Goal: Use online tool/utility: Utilize a website feature to perform a specific function

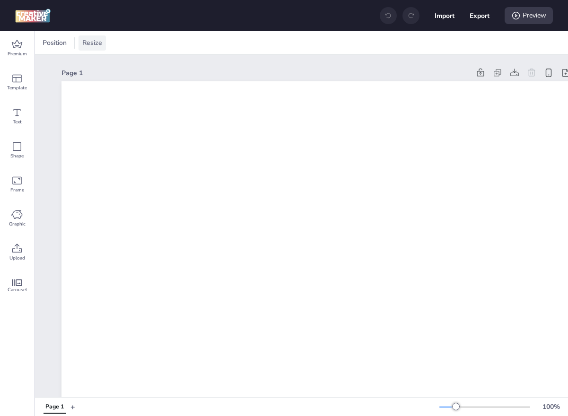
click at [94, 41] on span "Resize" at bounding box center [92, 43] width 24 height 10
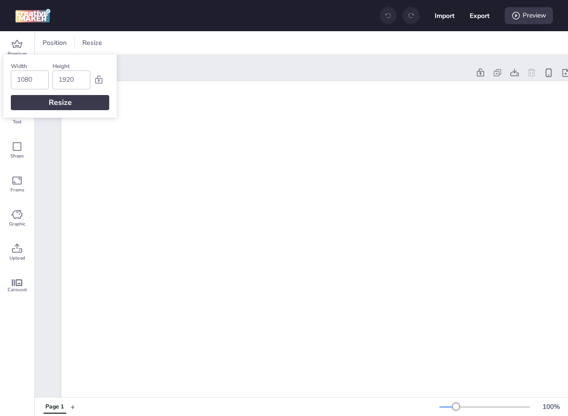
click at [31, 79] on input "1080" at bounding box center [30, 80] width 26 height 18
type input "1920"
type input "1080"
click at [60, 97] on div "Resize" at bounding box center [60, 102] width 98 height 15
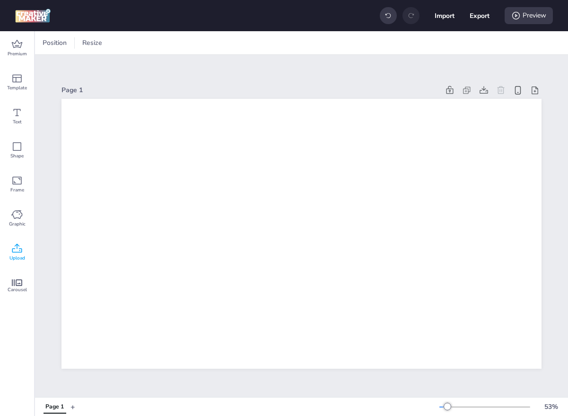
click at [24, 260] on span "Upload" at bounding box center [17, 259] width 16 height 8
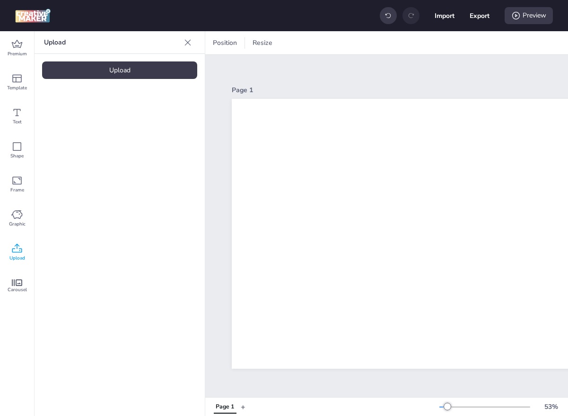
click at [106, 75] on div "Upload" at bounding box center [119, 71] width 155 height 18
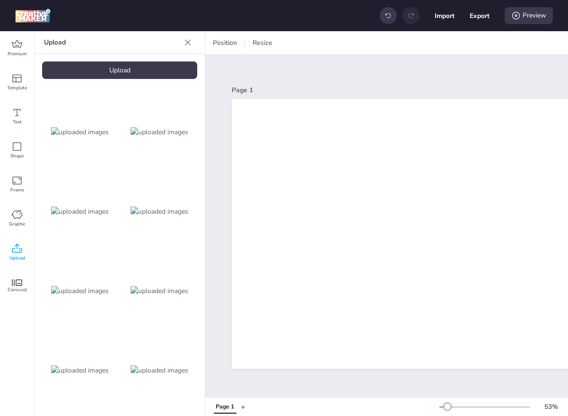
click at [149, 72] on div "Upload" at bounding box center [119, 71] width 155 height 18
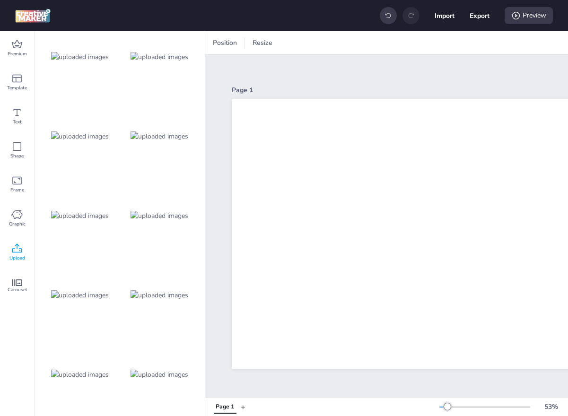
scroll to position [307, 0]
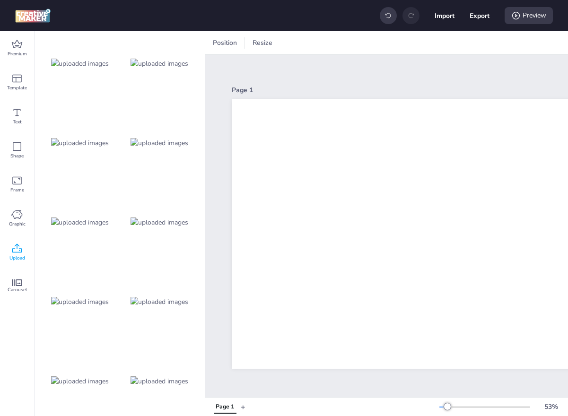
click at [84, 148] on img at bounding box center [80, 143] width 58 height 10
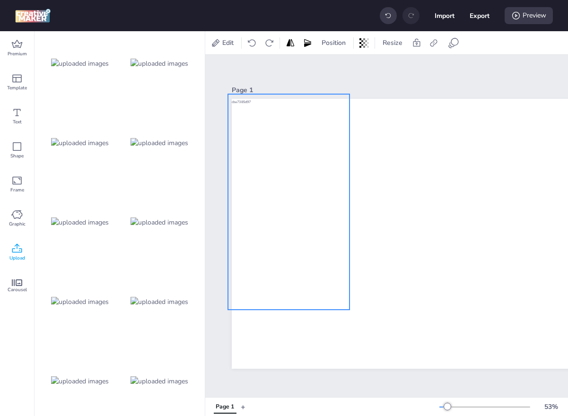
drag, startPoint x: 488, startPoint y: 246, endPoint x: 306, endPoint y: 215, distance: 185.2
click at [306, 215] on div at bounding box center [289, 202] width 122 height 216
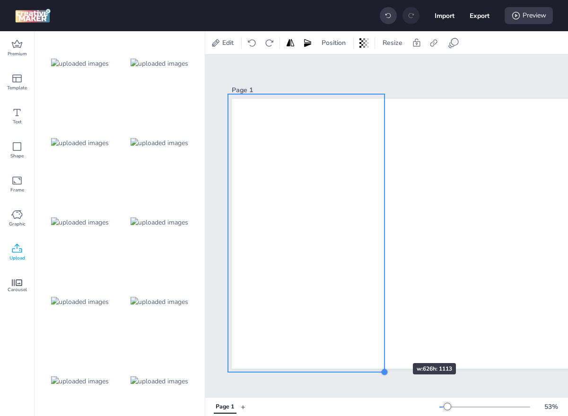
drag, startPoint x: 350, startPoint y: 309, endPoint x: 385, endPoint y: 346, distance: 50.9
click at [385, 346] on div at bounding box center [472, 234] width 480 height 270
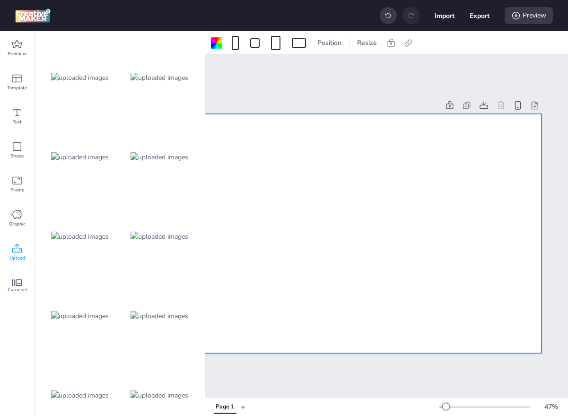
scroll to position [388, 0]
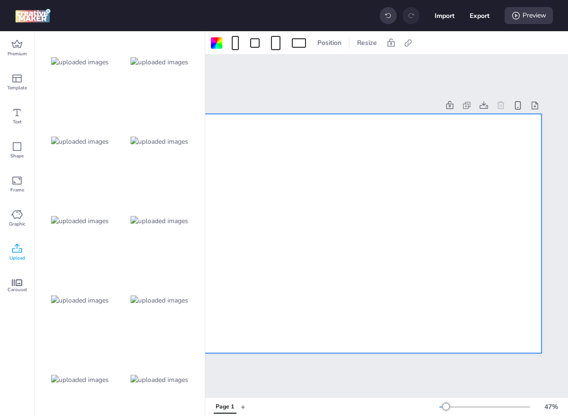
click at [161, 304] on img at bounding box center [160, 301] width 58 height 10
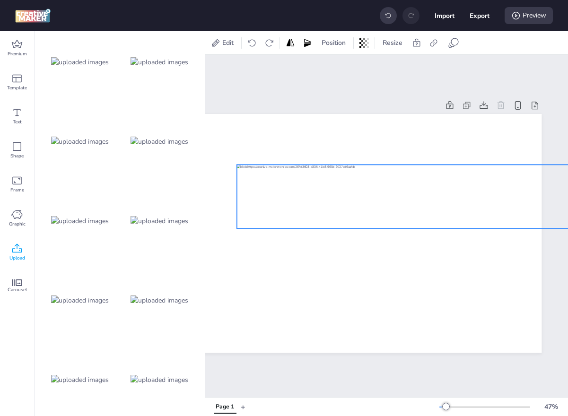
drag, startPoint x: 312, startPoint y: 229, endPoint x: 391, endPoint y: 191, distance: 87.4
click at [391, 191] on div at bounding box center [407, 197] width 340 height 64
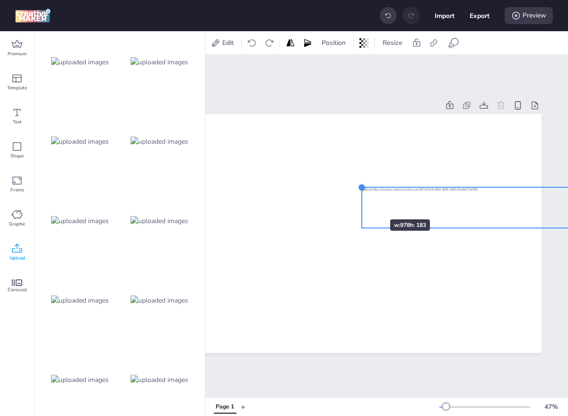
drag, startPoint x: 238, startPoint y: 166, endPoint x: 362, endPoint y: 202, distance: 128.7
click at [362, 202] on div at bounding box center [329, 233] width 425 height 239
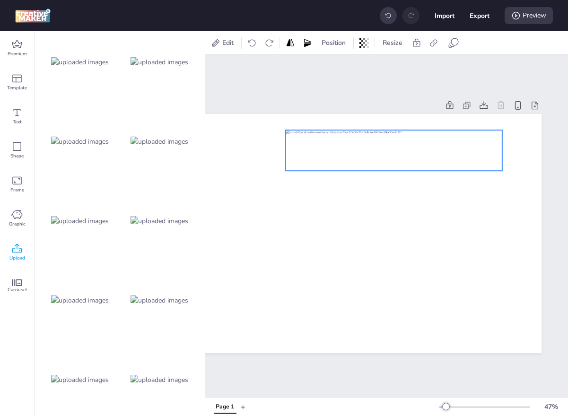
drag, startPoint x: 426, startPoint y: 202, endPoint x: 350, endPoint y: 146, distance: 95.0
click at [350, 146] on div at bounding box center [394, 151] width 217 height 41
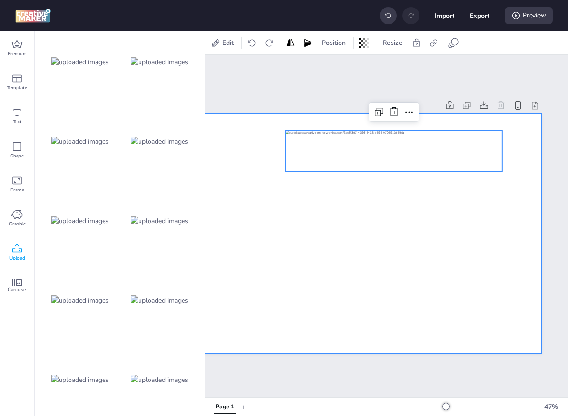
click at [369, 210] on div at bounding box center [329, 233] width 425 height 239
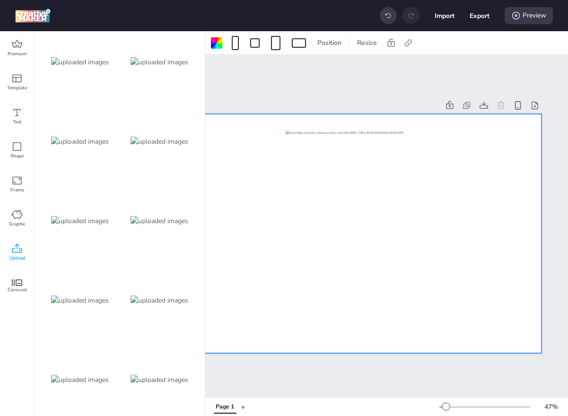
click at [104, 147] on img at bounding box center [80, 142] width 58 height 10
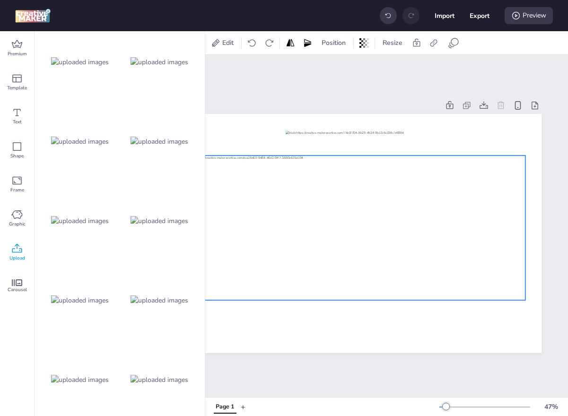
drag, startPoint x: 362, startPoint y: 299, endPoint x: 393, endPoint y: 295, distance: 30.6
click at [393, 294] on div at bounding box center [355, 228] width 340 height 144
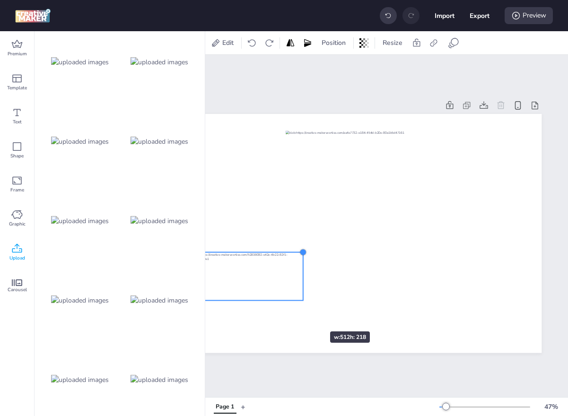
drag, startPoint x: 528, startPoint y: 156, endPoint x: 301, endPoint y: 315, distance: 277.2
click at [301, 315] on div at bounding box center [329, 233] width 425 height 239
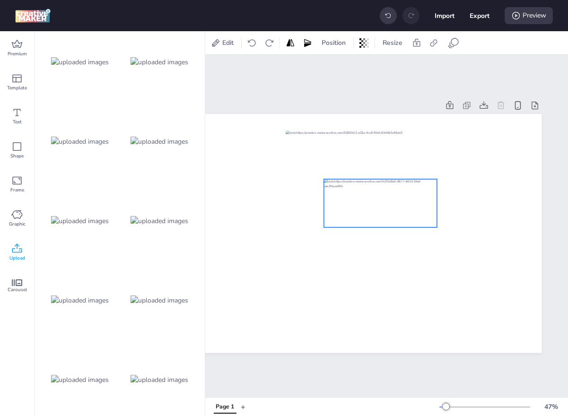
drag, startPoint x: 264, startPoint y: 273, endPoint x: 399, endPoint y: 200, distance: 153.1
click at [399, 200] on div at bounding box center [380, 203] width 113 height 48
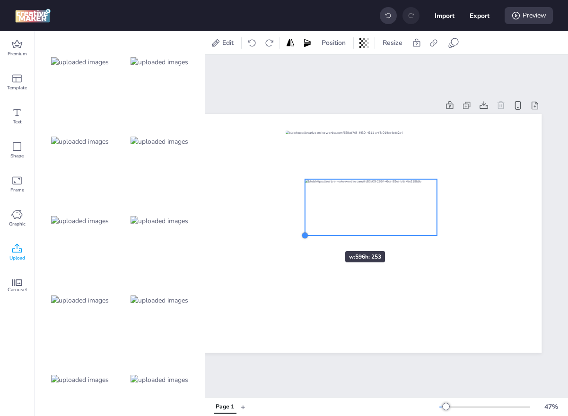
drag, startPoint x: 324, startPoint y: 226, endPoint x: 317, endPoint y: 234, distance: 10.7
click at [317, 234] on div at bounding box center [329, 233] width 425 height 239
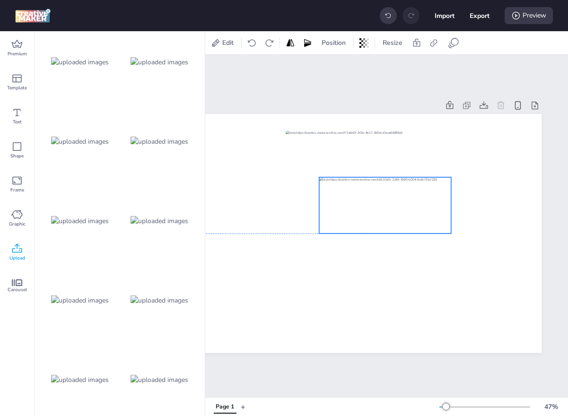
drag, startPoint x: 366, startPoint y: 199, endPoint x: 382, endPoint y: 195, distance: 16.2
click at [382, 195] on div at bounding box center [385, 205] width 132 height 56
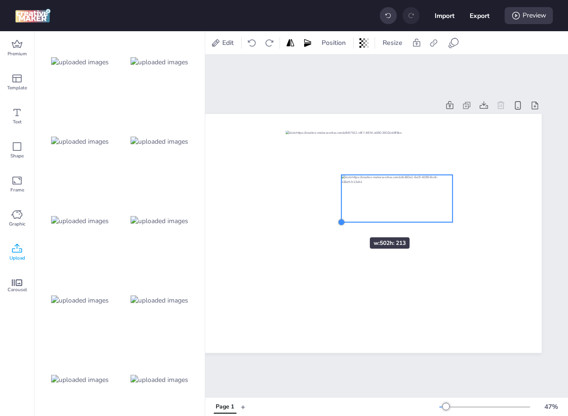
drag, startPoint x: 321, startPoint y: 234, endPoint x: 342, endPoint y: 220, distance: 24.7
click at [342, 220] on div at bounding box center [342, 223] width 8 height 8
click at [403, 199] on div at bounding box center [393, 199] width 111 height 47
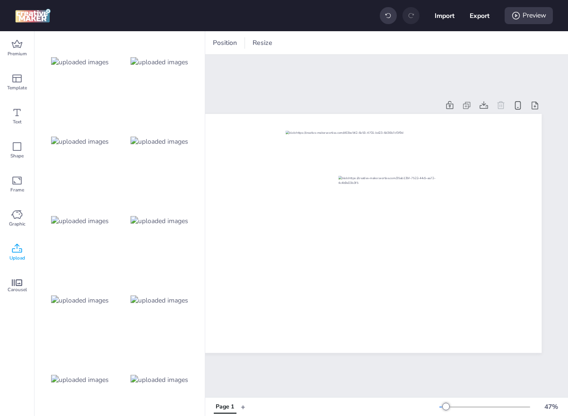
click at [77, 294] on div at bounding box center [80, 301] width 76 height 76
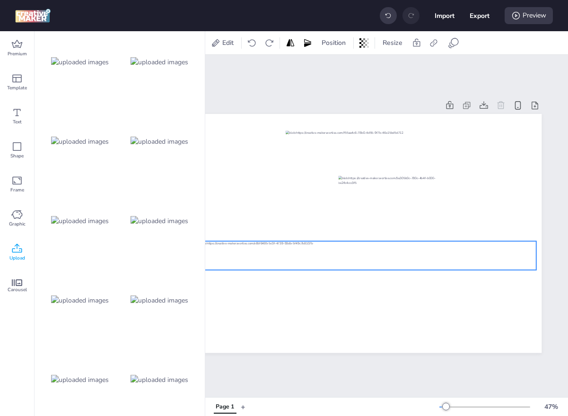
drag, startPoint x: 305, startPoint y: 233, endPoint x: 314, endPoint y: 255, distance: 23.5
click at [314, 255] on div at bounding box center [366, 255] width 340 height 29
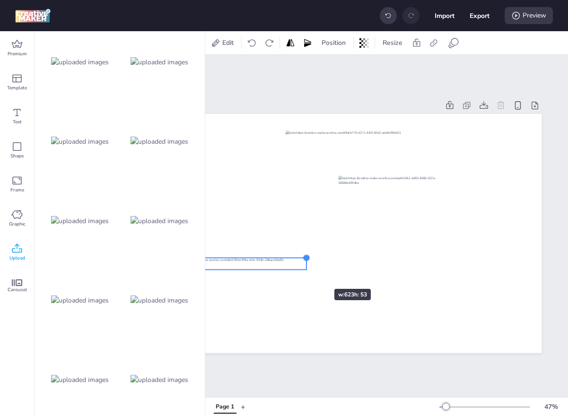
drag, startPoint x: 508, startPoint y: 239, endPoint x: 306, endPoint y: 272, distance: 204.6
click at [306, 272] on div at bounding box center [329, 233] width 425 height 239
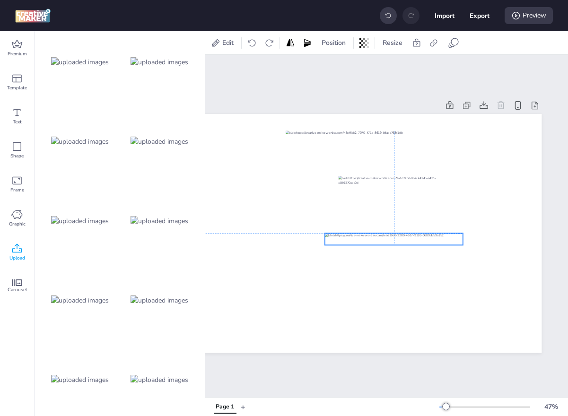
drag, startPoint x: 257, startPoint y: 267, endPoint x: 413, endPoint y: 240, distance: 157.9
click at [413, 240] on div at bounding box center [394, 240] width 138 height 12
click at [339, 237] on div at bounding box center [394, 240] width 138 height 12
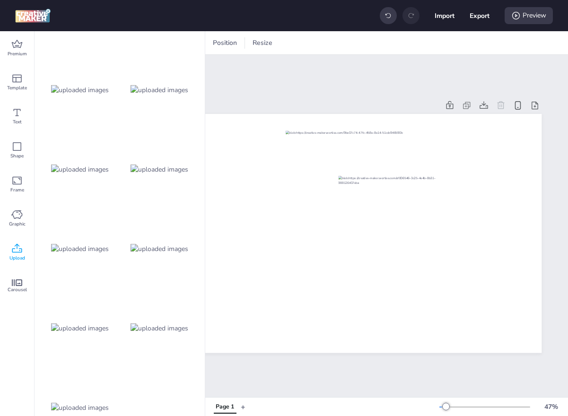
scroll to position [699, 0]
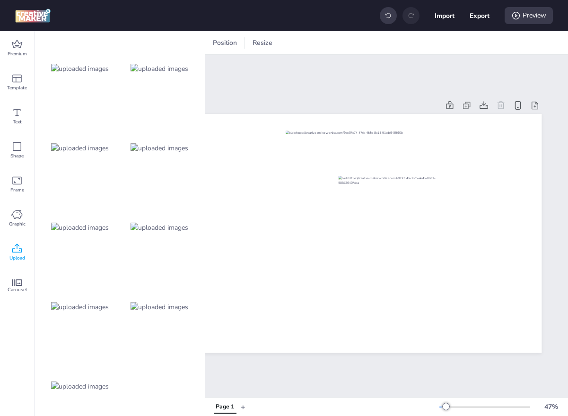
click at [97, 228] on img at bounding box center [80, 228] width 58 height 10
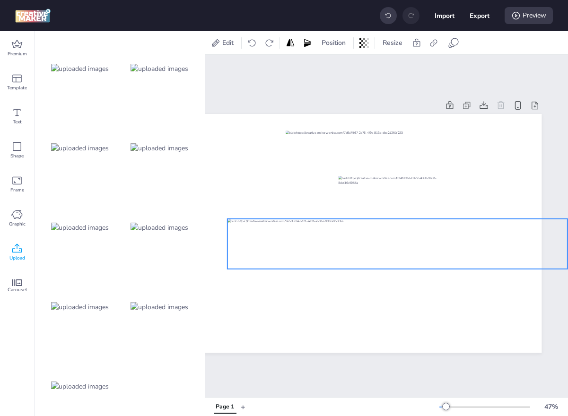
drag, startPoint x: 356, startPoint y: 236, endPoint x: 419, endPoint y: 246, distance: 63.7
click at [419, 246] on div at bounding box center [398, 244] width 340 height 50
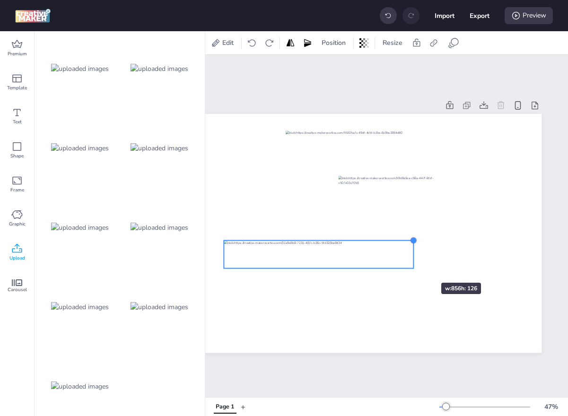
drag, startPoint x: 563, startPoint y: 221, endPoint x: 413, endPoint y: 264, distance: 156.4
click at [413, 264] on div at bounding box center [329, 233] width 425 height 239
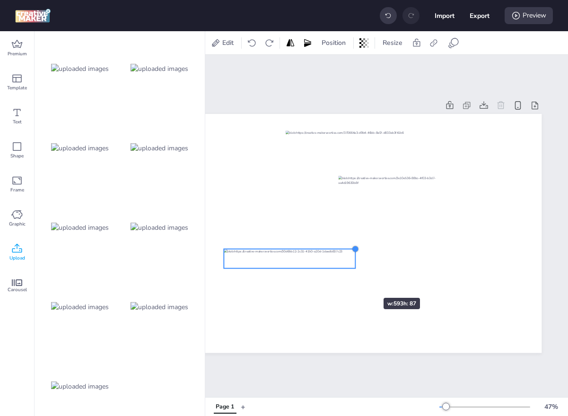
drag, startPoint x: 413, startPoint y: 243, endPoint x: 350, endPoint y: 282, distance: 75.0
click at [349, 282] on div at bounding box center [329, 233] width 425 height 239
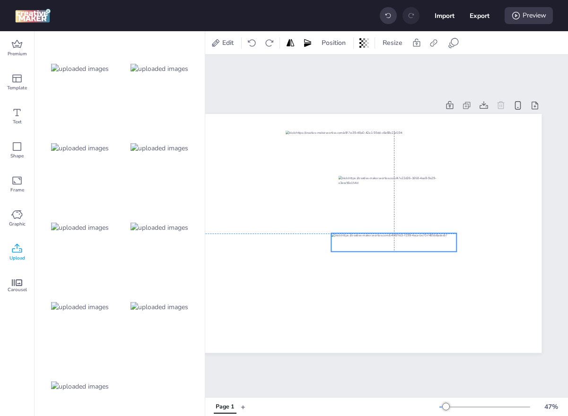
drag, startPoint x: 317, startPoint y: 264, endPoint x: 425, endPoint y: 248, distance: 109.1
click at [425, 247] on div at bounding box center [393, 243] width 125 height 18
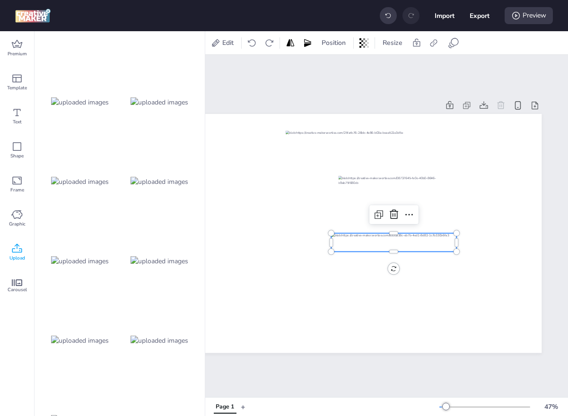
scroll to position [661, 0]
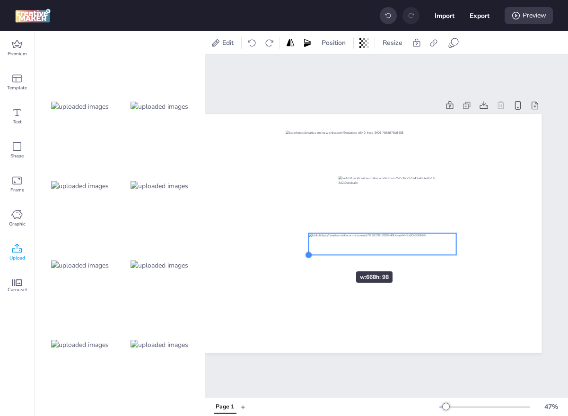
click at [328, 255] on div at bounding box center [329, 233] width 425 height 239
drag, startPoint x: 372, startPoint y: 247, endPoint x: 385, endPoint y: 246, distance: 13.3
click at [385, 246] on div at bounding box center [393, 245] width 151 height 22
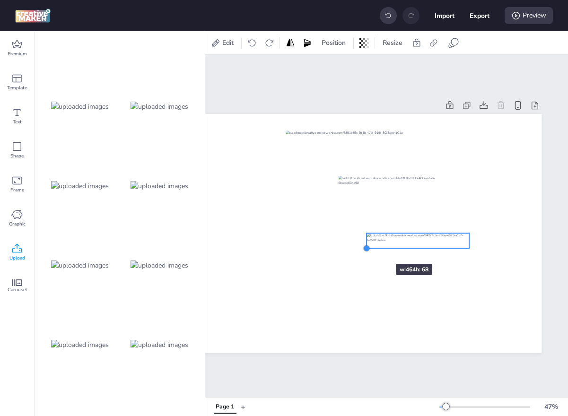
drag, startPoint x: 319, startPoint y: 258, endPoint x: 368, endPoint y: 247, distance: 49.5
click at [368, 247] on div at bounding box center [367, 249] width 8 height 8
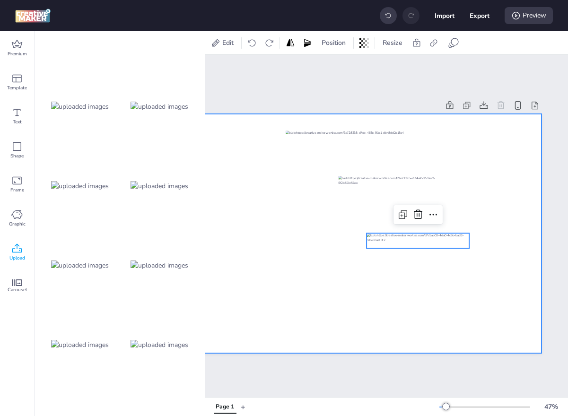
click at [355, 263] on div at bounding box center [329, 233] width 425 height 239
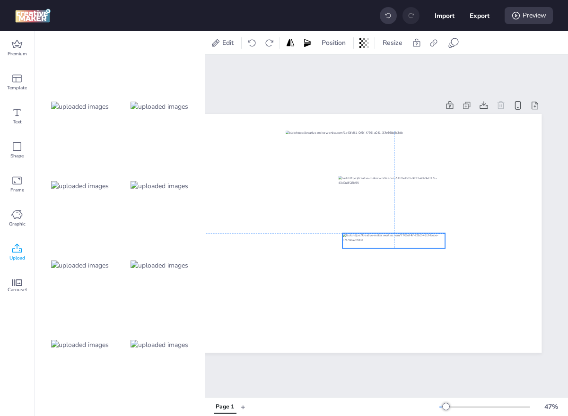
drag, startPoint x: 455, startPoint y: 237, endPoint x: 430, endPoint y: 236, distance: 24.6
click at [430, 236] on div at bounding box center [394, 241] width 103 height 15
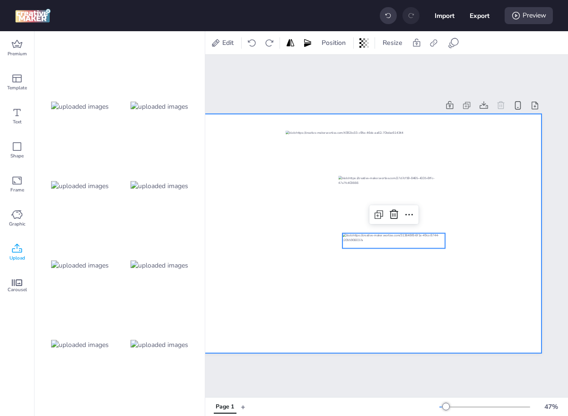
click at [389, 279] on div at bounding box center [329, 233] width 425 height 239
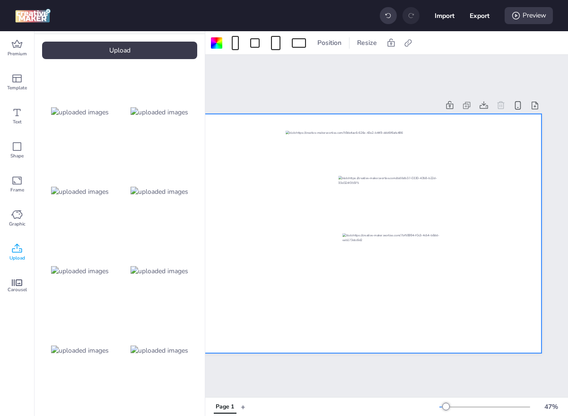
scroll to position [18, 0]
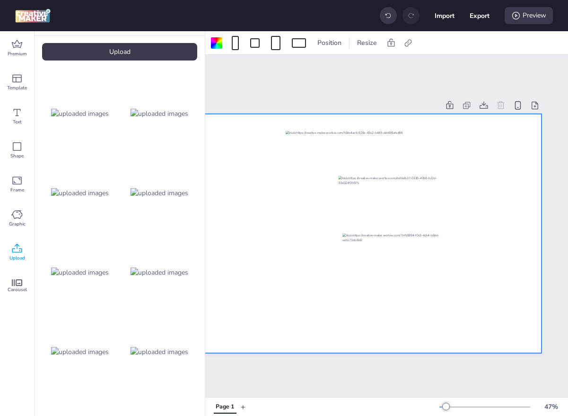
click at [86, 110] on img at bounding box center [80, 114] width 58 height 10
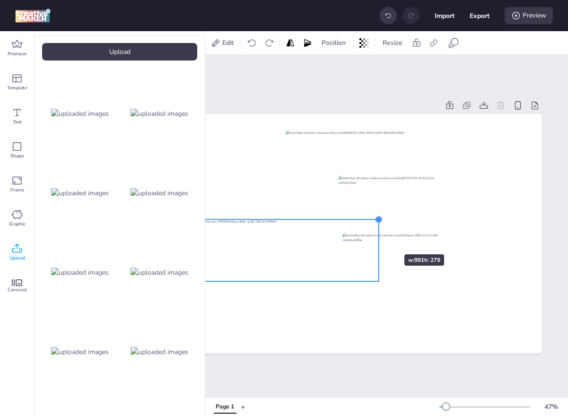
drag, startPoint x: 497, startPoint y: 184, endPoint x: 370, endPoint y: 238, distance: 137.5
click at [370, 238] on div at bounding box center [329, 233] width 425 height 239
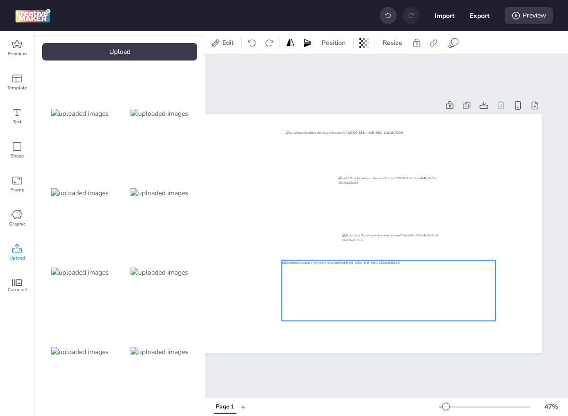
drag, startPoint x: 281, startPoint y: 257, endPoint x: 402, endPoint y: 294, distance: 126.0
click at [402, 294] on div at bounding box center [389, 291] width 214 height 60
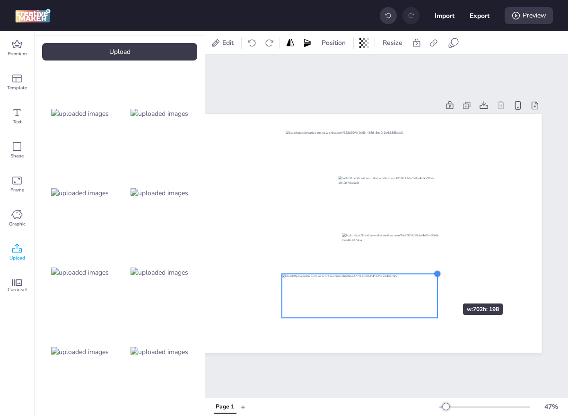
drag, startPoint x: 493, startPoint y: 256, endPoint x: 435, endPoint y: 287, distance: 65.8
click at [435, 287] on div at bounding box center [329, 233] width 425 height 239
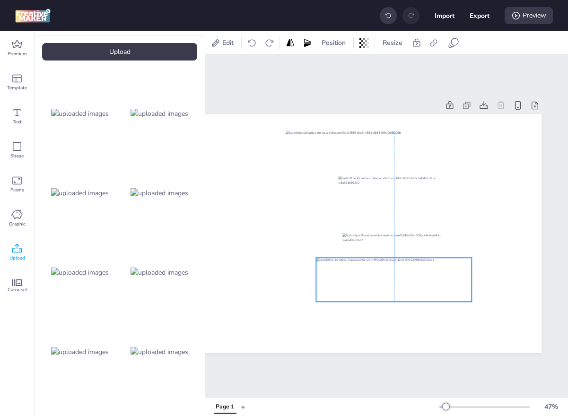
drag, startPoint x: 374, startPoint y: 292, endPoint x: 408, endPoint y: 276, distance: 37.7
click at [408, 276] on div at bounding box center [394, 280] width 156 height 44
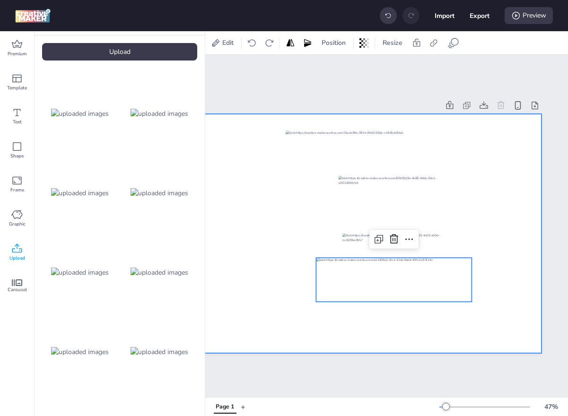
click at [289, 192] on div at bounding box center [329, 233] width 425 height 239
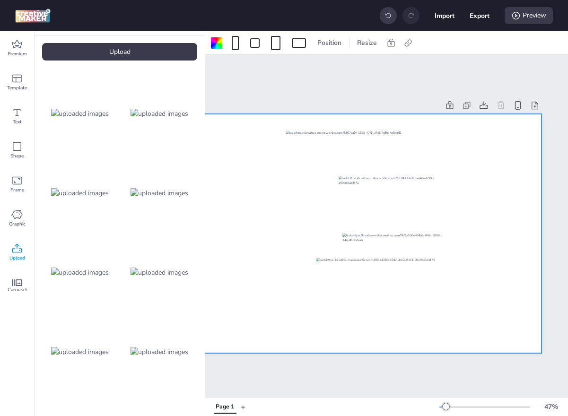
scroll to position [0, 0]
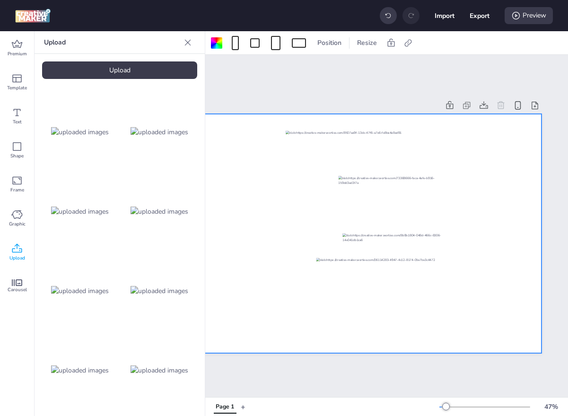
click at [88, 371] on img at bounding box center [80, 371] width 58 height 10
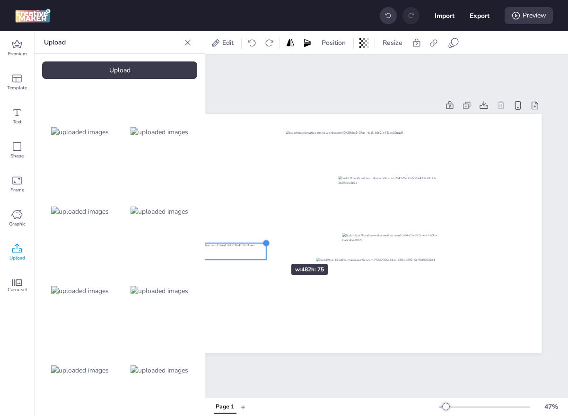
drag, startPoint x: 496, startPoint y: 207, endPoint x: 255, endPoint y: 249, distance: 244.5
click at [255, 249] on div at bounding box center [329, 233] width 425 height 239
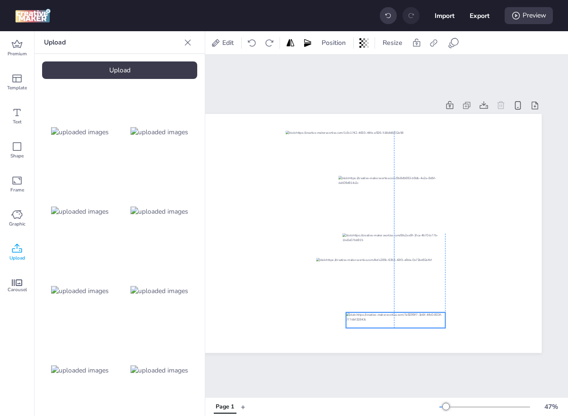
drag, startPoint x: 238, startPoint y: 250, endPoint x: 425, endPoint y: 318, distance: 198.9
click at [425, 318] on div at bounding box center [395, 320] width 99 height 15
click at [396, 316] on div at bounding box center [395, 315] width 99 height 15
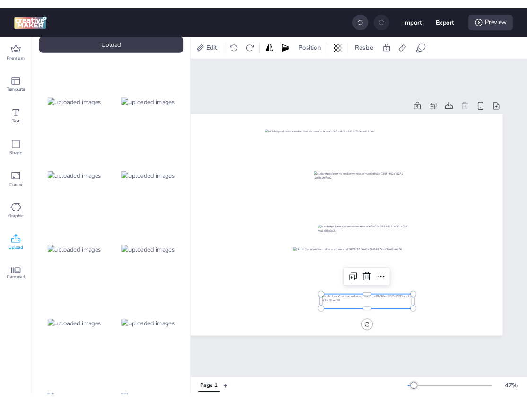
scroll to position [34, 0]
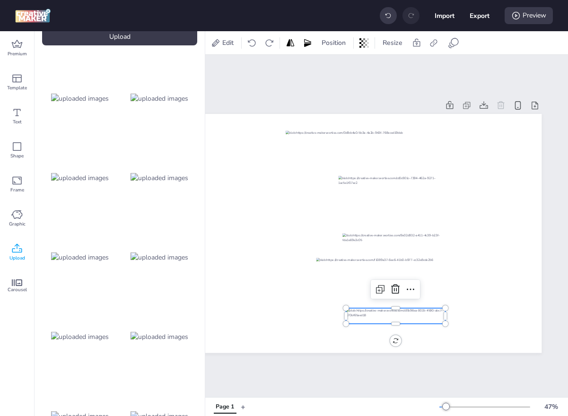
click at [166, 340] on img at bounding box center [160, 337] width 58 height 10
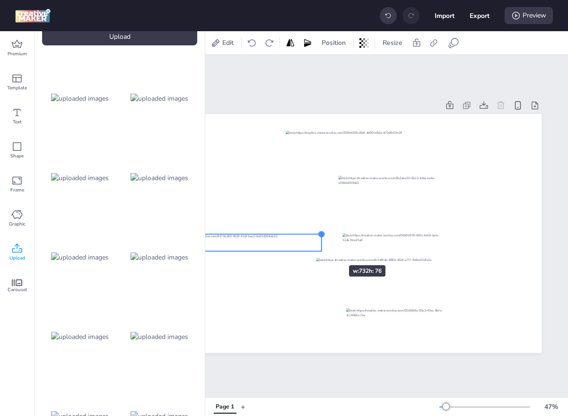
drag, startPoint x: 499, startPoint y: 213, endPoint x: 310, endPoint y: 251, distance: 192.5
click at [310, 251] on div at bounding box center [329, 233] width 425 height 239
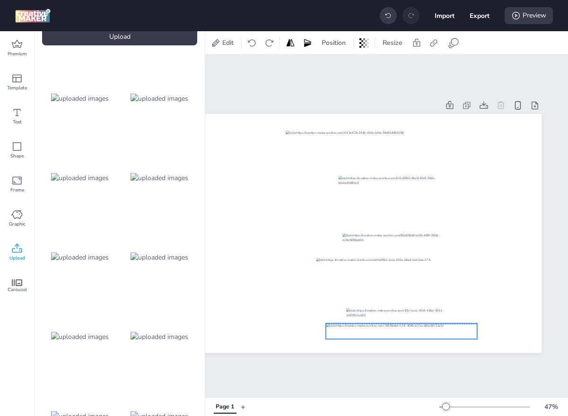
drag, startPoint x: 287, startPoint y: 248, endPoint x: 454, endPoint y: 336, distance: 189.0
click at [454, 336] on div at bounding box center [401, 332] width 151 height 16
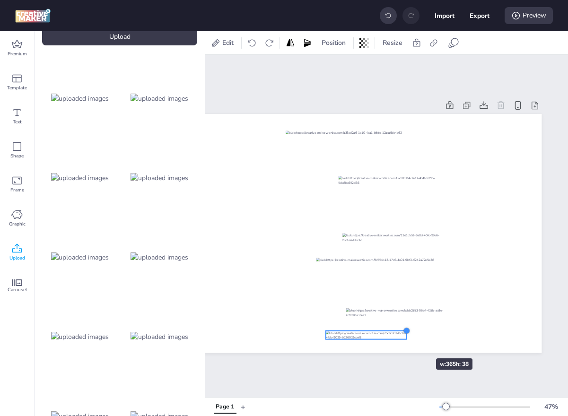
drag, startPoint x: 478, startPoint y: 322, endPoint x: 408, endPoint y: 342, distance: 73.1
click at [408, 342] on div at bounding box center [329, 233] width 425 height 239
drag, startPoint x: 387, startPoint y: 337, endPoint x: 417, endPoint y: 337, distance: 29.8
click at [417, 337] on div at bounding box center [395, 336] width 81 height 9
click at [177, 191] on div at bounding box center [160, 178] width 76 height 76
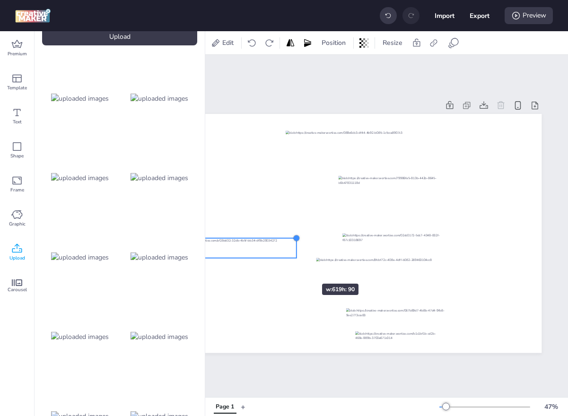
drag, startPoint x: 497, startPoint y: 211, endPoint x: 279, endPoint y: 267, distance: 224.8
click at [279, 267] on div at bounding box center [329, 233] width 425 height 239
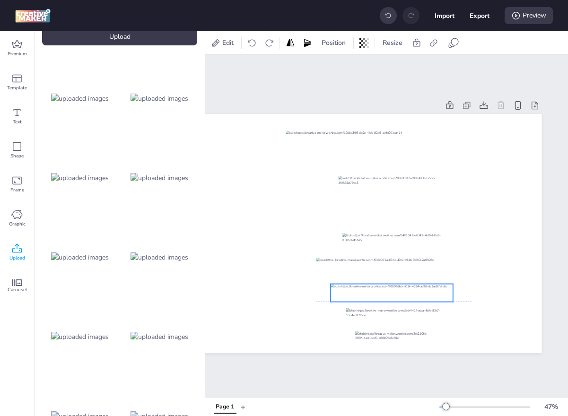
drag, startPoint x: 257, startPoint y: 252, endPoint x: 472, endPoint y: 289, distance: 218.0
click at [453, 289] on div at bounding box center [392, 293] width 123 height 18
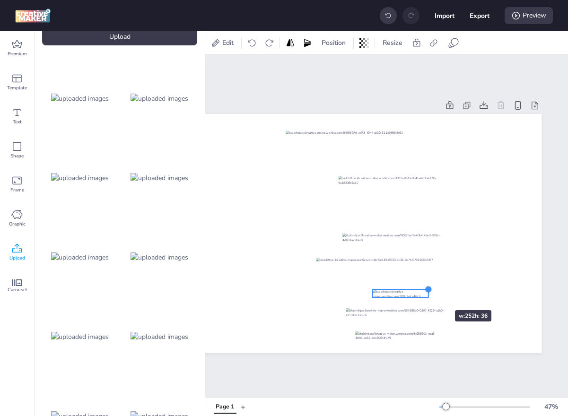
drag, startPoint x: 493, startPoint y: 279, endPoint x: 427, endPoint y: 293, distance: 68.2
click at [427, 293] on div at bounding box center [329, 233] width 425 height 239
drag, startPoint x: 416, startPoint y: 295, endPoint x: 414, endPoint y: 346, distance: 51.1
click at [414, 346] on div at bounding box center [399, 344] width 56 height 8
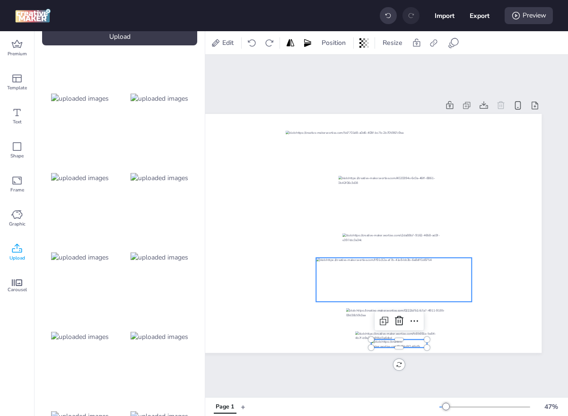
click at [412, 275] on div at bounding box center [394, 280] width 156 height 44
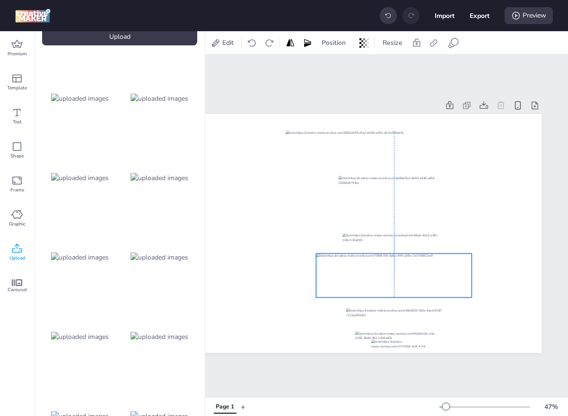
click at [412, 271] on div at bounding box center [394, 276] width 156 height 44
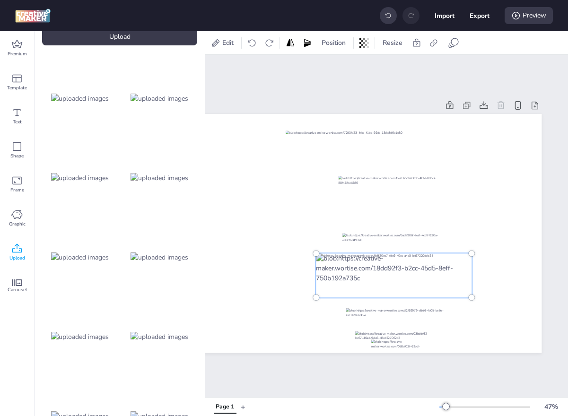
click at [424, 243] on div at bounding box center [394, 241] width 103 height 15
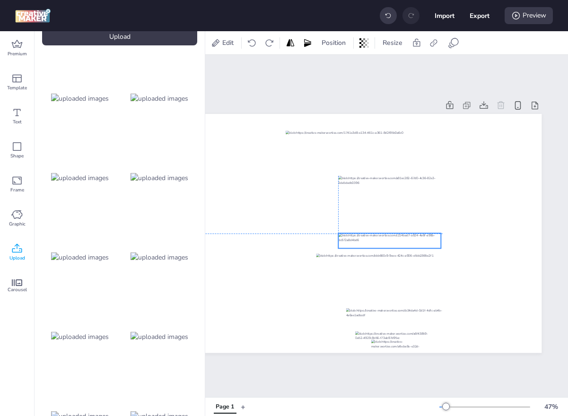
click at [422, 242] on div at bounding box center [389, 241] width 103 height 15
click at [514, 16] on icon at bounding box center [515, 15] width 9 height 9
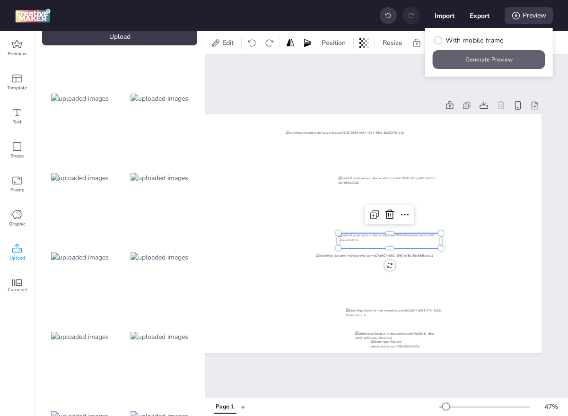
click at [478, 56] on button "Generate Preview" at bounding box center [489, 59] width 113 height 19
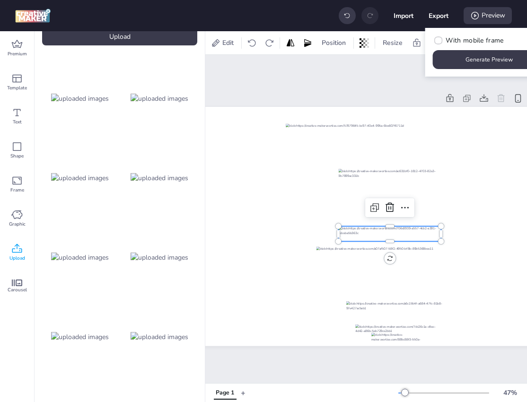
scroll to position [0, 115]
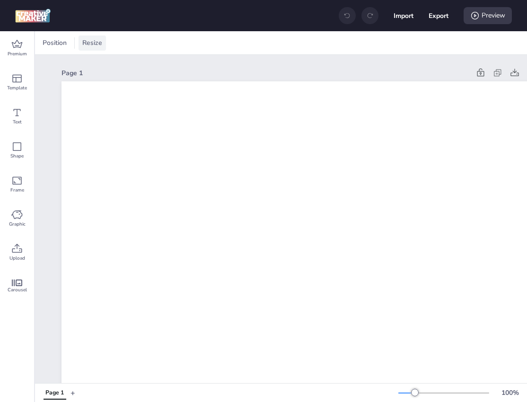
click at [88, 42] on span "Resize" at bounding box center [92, 43] width 24 height 10
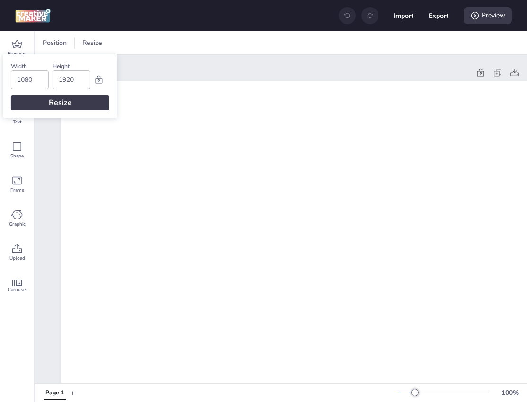
click at [24, 85] on input "1080" at bounding box center [30, 80] width 26 height 18
type input "1920"
type input "1080"
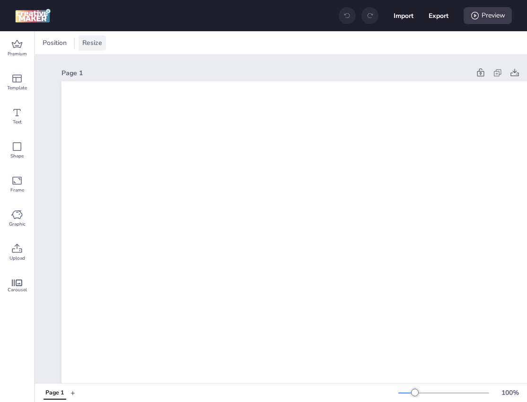
click at [90, 43] on span "Resize" at bounding box center [92, 43] width 24 height 10
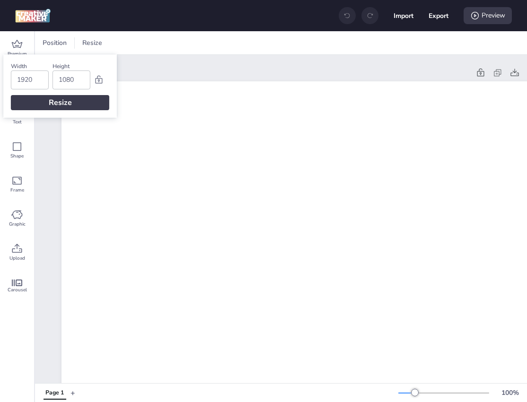
click at [60, 104] on div "Resize" at bounding box center [60, 102] width 98 height 15
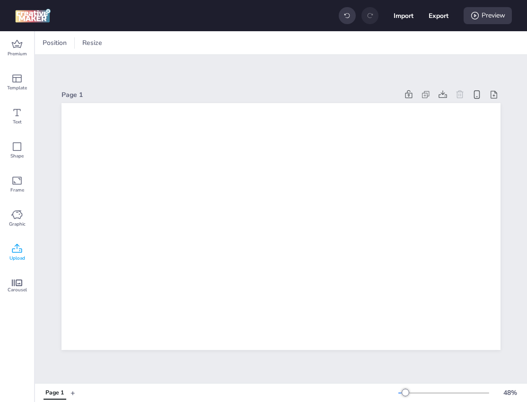
click at [16, 250] on icon at bounding box center [16, 248] width 11 height 11
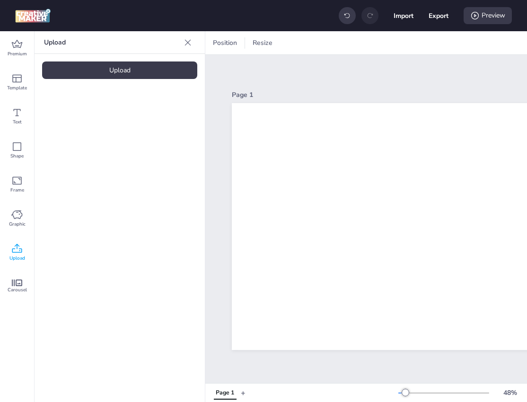
click at [126, 72] on div "Upload" at bounding box center [119, 71] width 155 height 18
click at [96, 137] on img at bounding box center [80, 132] width 58 height 10
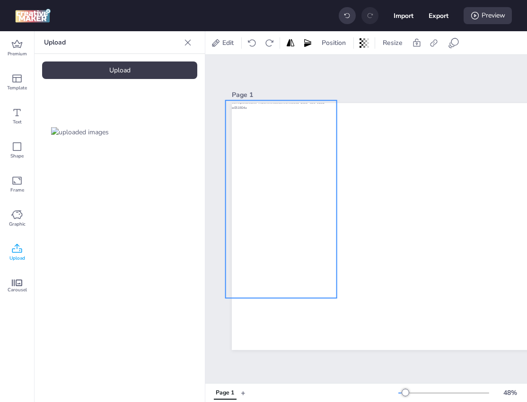
drag, startPoint x: 481, startPoint y: 270, endPoint x: 311, endPoint y: 243, distance: 172.0
click at [311, 243] on div at bounding box center [281, 199] width 111 height 198
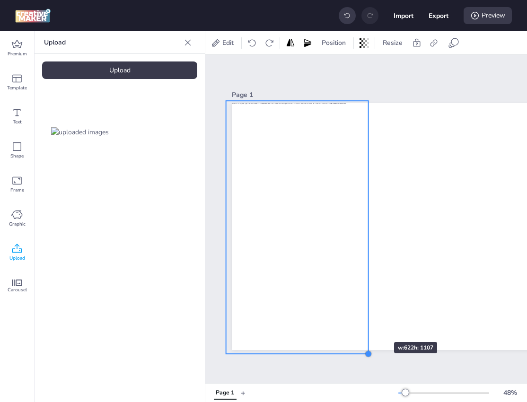
drag, startPoint x: 334, startPoint y: 298, endPoint x: 366, endPoint y: 325, distance: 41.3
click at [366, 325] on div at bounding box center [451, 226] width 439 height 247
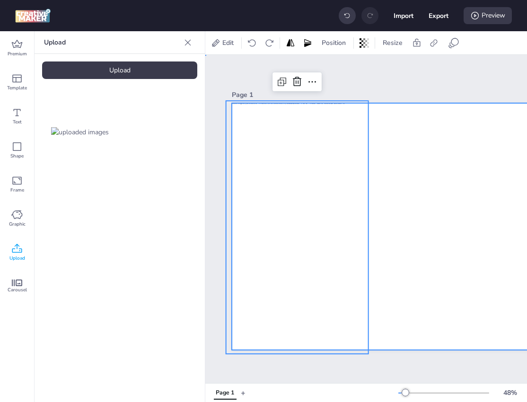
click at [435, 252] on div at bounding box center [451, 226] width 439 height 247
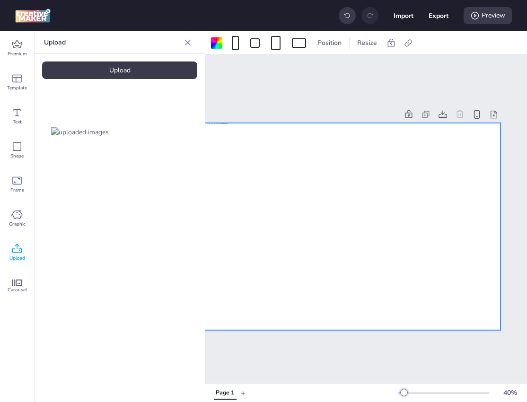
scroll to position [0, 99]
click at [18, 244] on icon at bounding box center [16, 248] width 11 height 11
click at [105, 68] on div "Upload" at bounding box center [119, 71] width 155 height 18
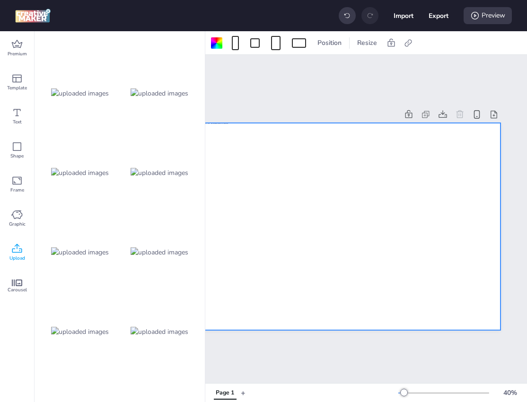
scroll to position [670, 0]
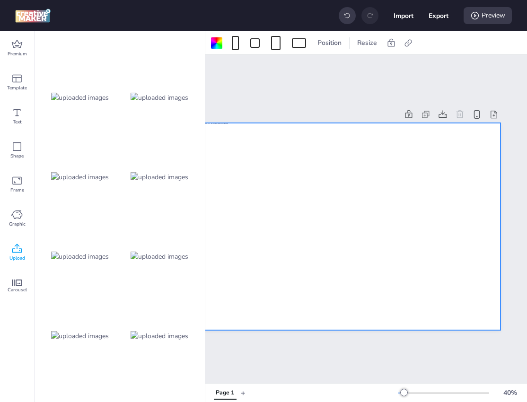
click at [155, 255] on img at bounding box center [160, 257] width 58 height 10
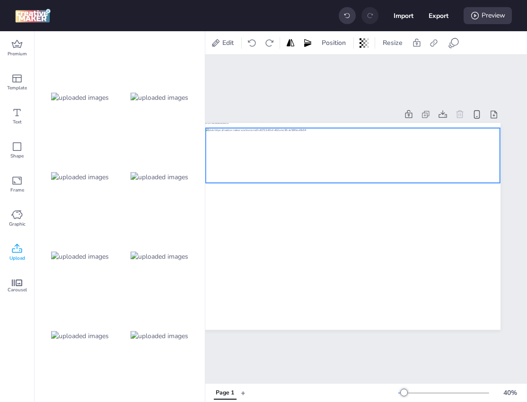
drag, startPoint x: 288, startPoint y: 228, endPoint x: 325, endPoint y: 159, distance: 78.1
click at [325, 159] on div at bounding box center [353, 155] width 294 height 55
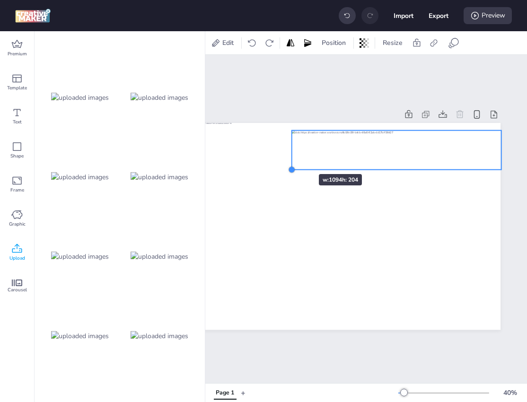
drag, startPoint x: 206, startPoint y: 186, endPoint x: 291, endPoint y: 157, distance: 90.7
click at [291, 157] on div at bounding box center [317, 226] width 368 height 207
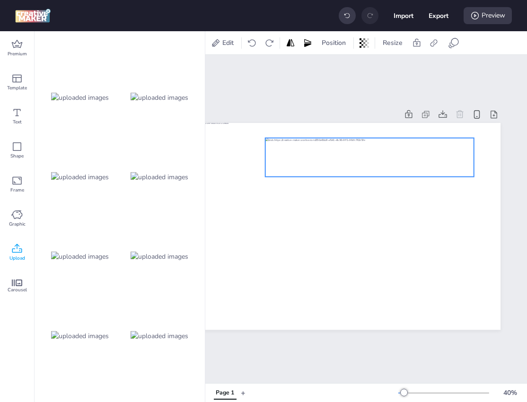
drag, startPoint x: 376, startPoint y: 140, endPoint x: 349, endPoint y: 147, distance: 28.5
click at [349, 147] on div at bounding box center [369, 157] width 209 height 39
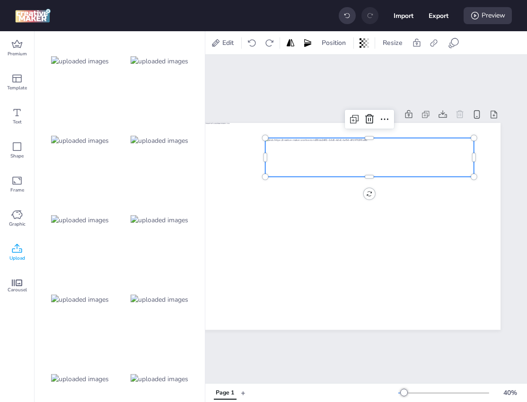
scroll to position [369, 0]
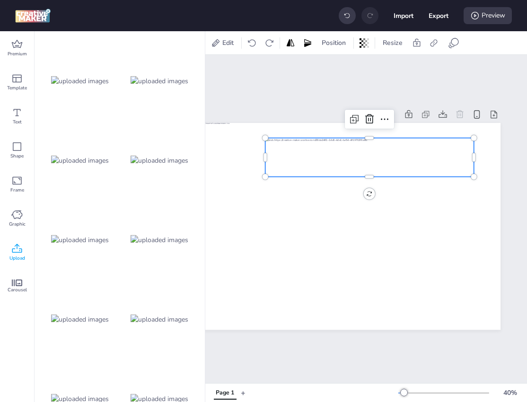
click at [71, 245] on img at bounding box center [80, 240] width 58 height 10
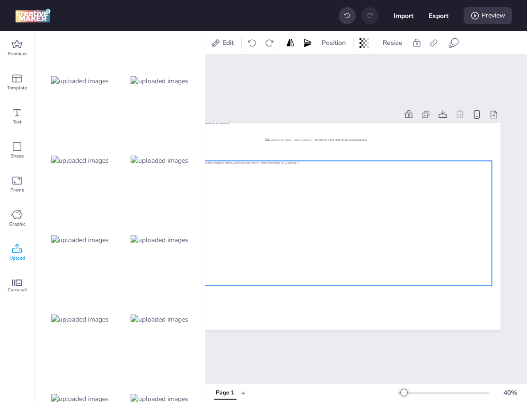
drag, startPoint x: 270, startPoint y: 253, endPoint x: 289, endPoint y: 252, distance: 19.4
click at [289, 252] on div at bounding box center [345, 223] width 294 height 124
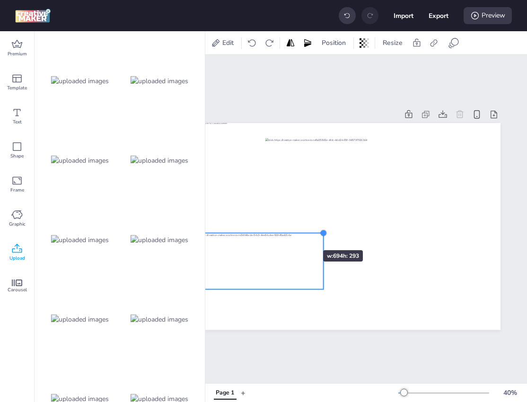
drag, startPoint x: 483, startPoint y: 165, endPoint x: 287, endPoint y: 239, distance: 208.9
click at [287, 239] on div at bounding box center [317, 226] width 368 height 207
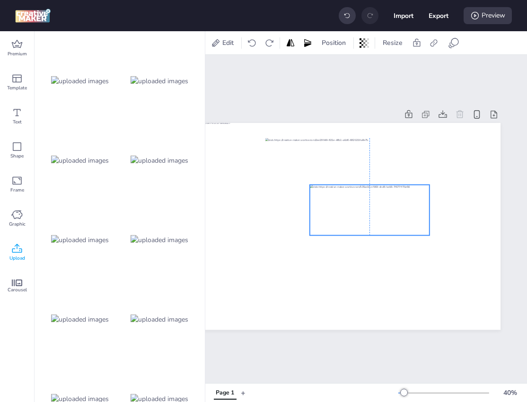
drag, startPoint x: 280, startPoint y: 257, endPoint x: 398, endPoint y: 203, distance: 130.0
click at [398, 203] on div at bounding box center [370, 210] width 120 height 51
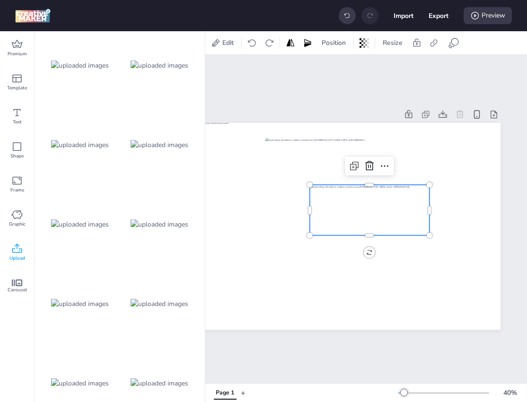
scroll to position [144, 0]
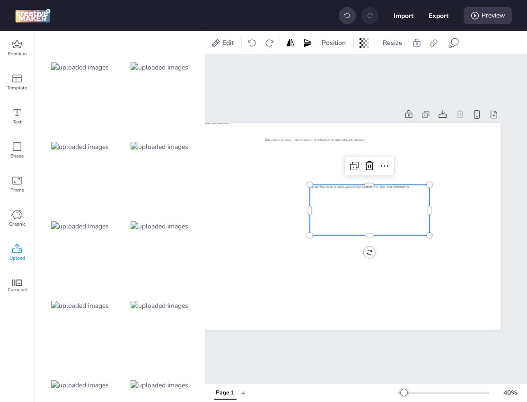
click at [143, 301] on div at bounding box center [160, 306] width 76 height 76
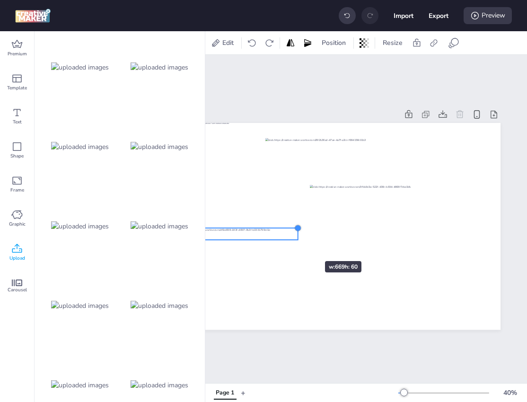
drag, startPoint x: 463, startPoint y: 214, endPoint x: 297, endPoint y: 245, distance: 168.8
click at [297, 245] on div at bounding box center [317, 226] width 368 height 207
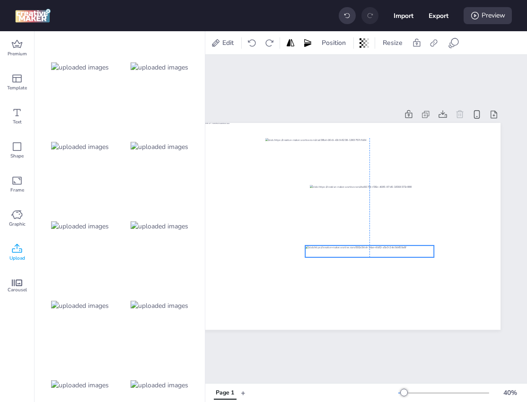
drag, startPoint x: 274, startPoint y: 236, endPoint x: 411, endPoint y: 254, distance: 137.8
click at [411, 254] on div at bounding box center [369, 251] width 129 height 11
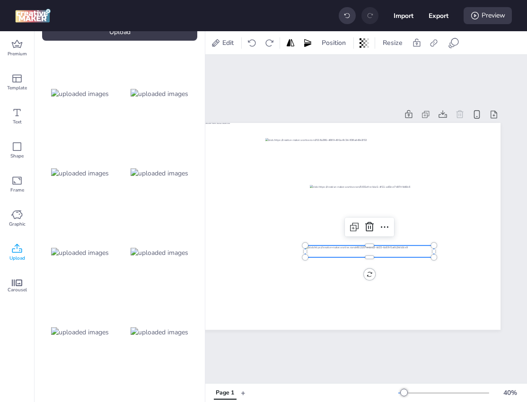
scroll to position [0, 0]
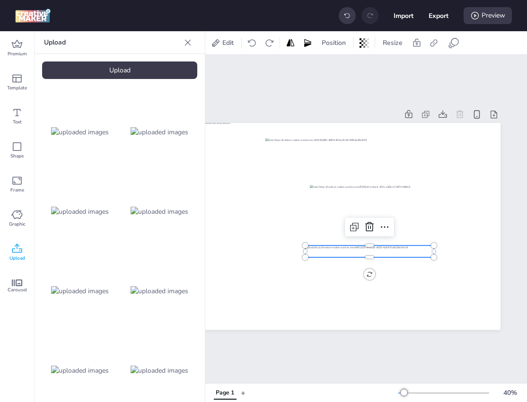
click at [149, 214] on img at bounding box center [160, 212] width 58 height 10
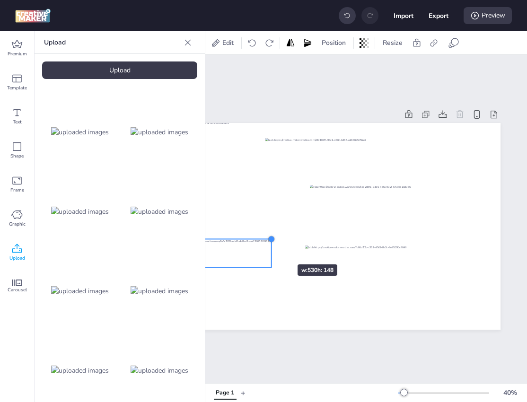
drag, startPoint x: 462, startPoint y: 186, endPoint x: 270, endPoint y: 248, distance: 201.4
click at [270, 248] on div at bounding box center [317, 226] width 368 height 207
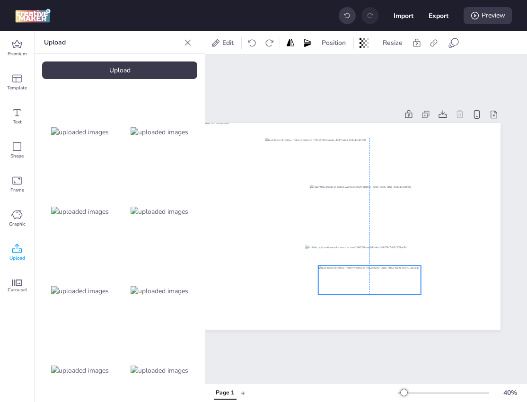
drag, startPoint x: 251, startPoint y: 255, endPoint x: 394, endPoint y: 282, distance: 145.4
click at [394, 282] on div at bounding box center [369, 280] width 103 height 29
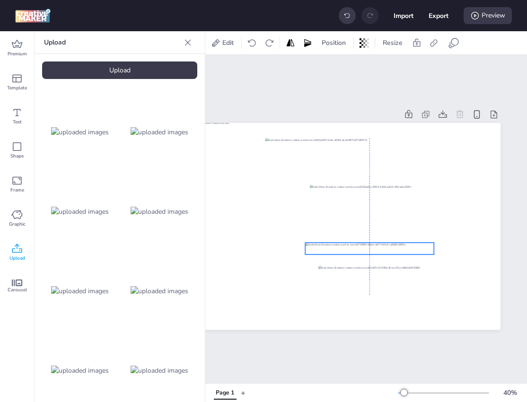
click at [331, 252] on div at bounding box center [369, 248] width 129 height 11
click at [324, 281] on div at bounding box center [369, 280] width 103 height 29
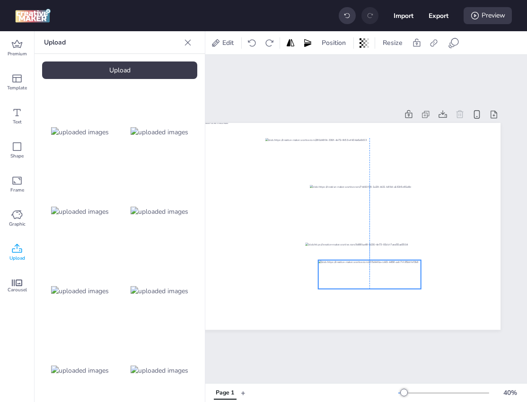
drag, startPoint x: 329, startPoint y: 281, endPoint x: 329, endPoint y: 275, distance: 5.7
click at [329, 275] on div at bounding box center [369, 274] width 103 height 29
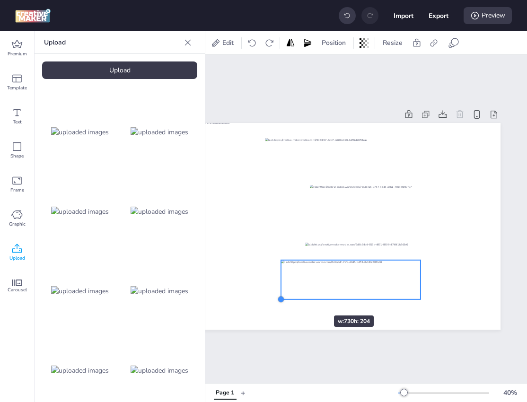
drag, startPoint x: 320, startPoint y: 288, endPoint x: 306, endPoint y: 298, distance: 17.7
click at [306, 298] on div at bounding box center [317, 226] width 368 height 207
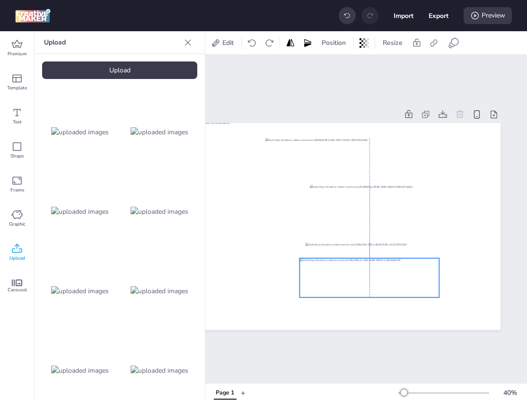
drag, startPoint x: 345, startPoint y: 285, endPoint x: 365, endPoint y: 283, distance: 19.5
click at [365, 283] on div at bounding box center [369, 277] width 140 height 39
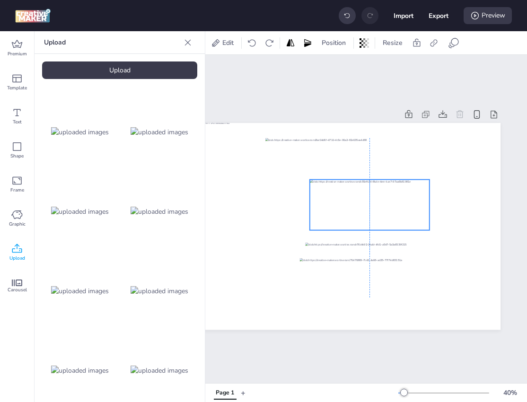
drag, startPoint x: 361, startPoint y: 213, endPoint x: 361, endPoint y: 208, distance: 5.2
click at [361, 208] on div at bounding box center [370, 205] width 120 height 51
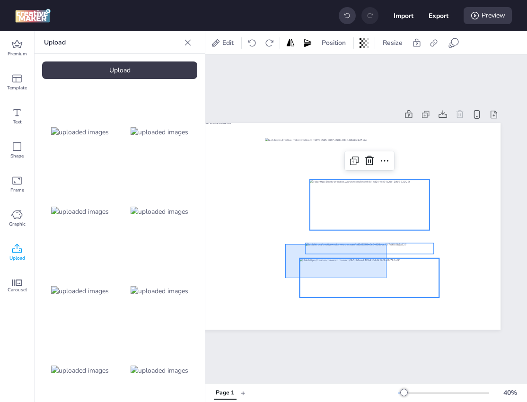
drag, startPoint x: 285, startPoint y: 244, endPoint x: 392, endPoint y: 280, distance: 112.8
click at [392, 123] on div at bounding box center [317, 123] width 368 height 0
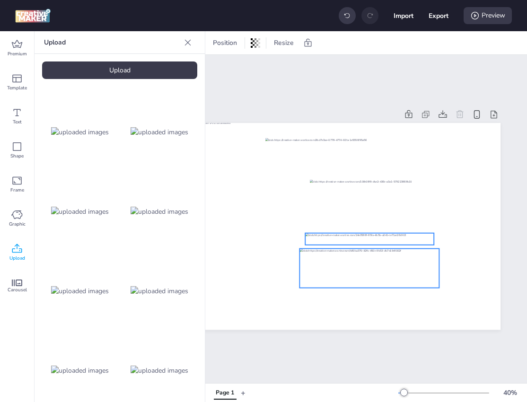
click at [88, 292] on img at bounding box center [80, 291] width 58 height 10
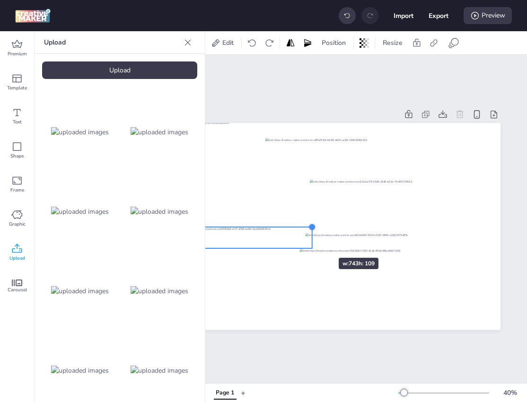
drag, startPoint x: 462, startPoint y: 206, endPoint x: 298, endPoint y: 245, distance: 168.7
click at [298, 245] on div at bounding box center [317, 226] width 368 height 207
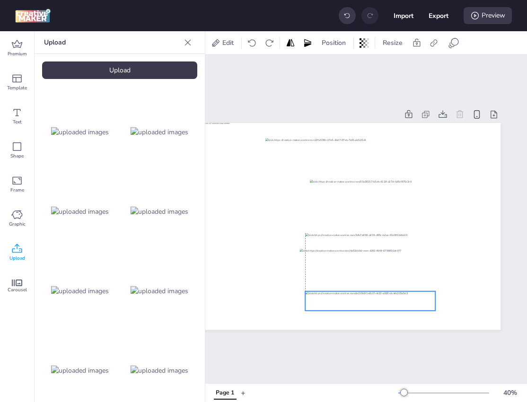
drag, startPoint x: 261, startPoint y: 241, endPoint x: 398, endPoint y: 304, distance: 150.3
click at [398, 304] on div at bounding box center [370, 300] width 130 height 19
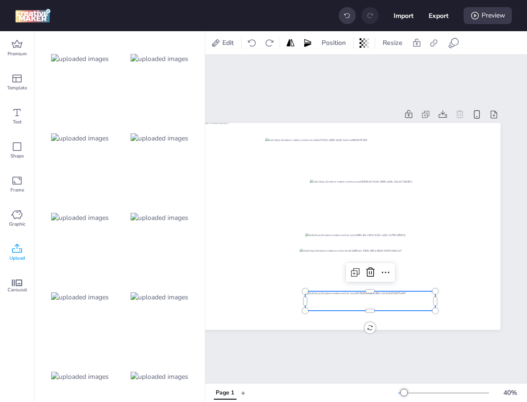
scroll to position [218, 0]
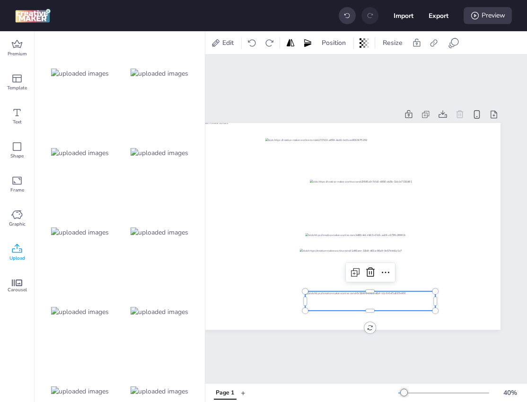
click at [151, 158] on div at bounding box center [160, 153] width 76 height 76
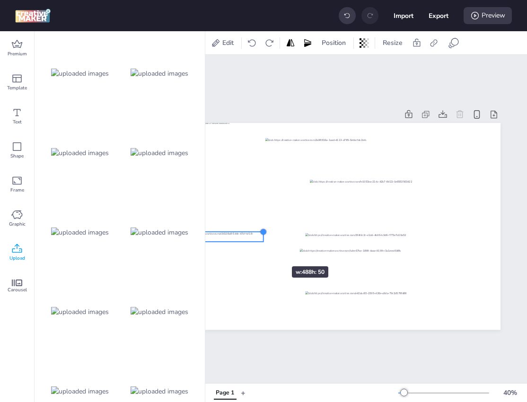
drag, startPoint x: 464, startPoint y: 212, endPoint x: 264, endPoint y: 249, distance: 204.0
click at [264, 249] on div at bounding box center [317, 226] width 368 height 207
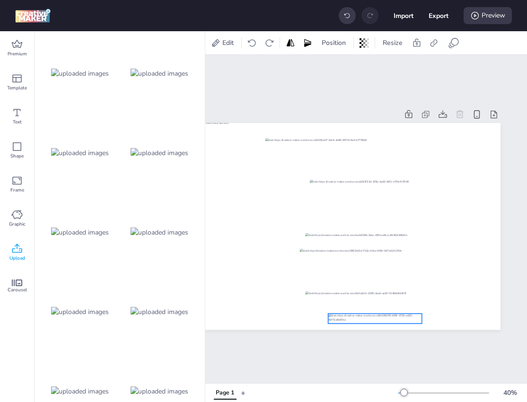
drag, startPoint x: 248, startPoint y: 238, endPoint x: 407, endPoint y: 320, distance: 178.4
click at [407, 320] on div at bounding box center [375, 318] width 94 height 9
drag, startPoint x: 422, startPoint y: 316, endPoint x: 396, endPoint y: 320, distance: 26.4
click at [396, 320] on div at bounding box center [396, 317] width 8 height 8
drag, startPoint x: 387, startPoint y: 320, endPoint x: 395, endPoint y: 318, distance: 8.7
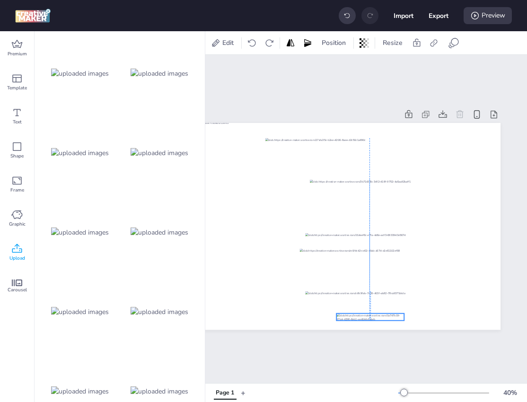
click at [395, 318] on div at bounding box center [370, 317] width 68 height 7
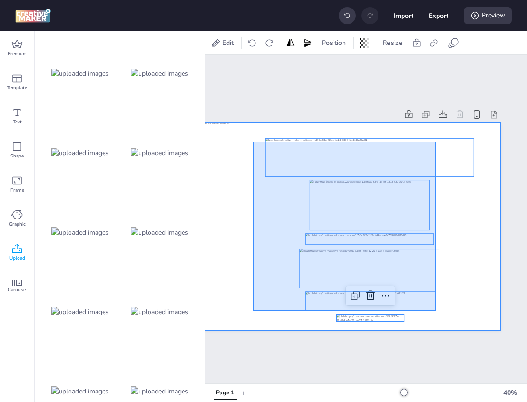
drag, startPoint x: 253, startPoint y: 142, endPoint x: 439, endPoint y: 322, distance: 259.0
click at [439, 322] on div at bounding box center [317, 226] width 368 height 207
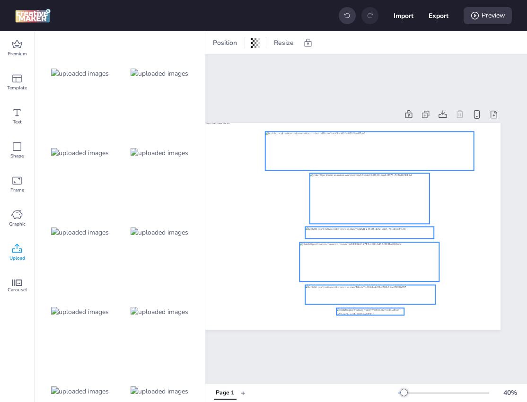
click at [172, 387] on img at bounding box center [160, 392] width 58 height 10
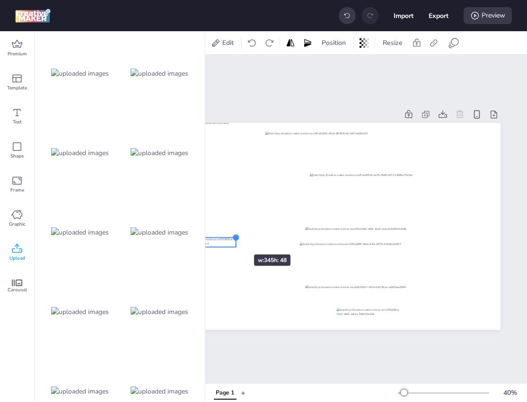
drag, startPoint x: 461, startPoint y: 206, endPoint x: 225, endPoint y: 238, distance: 238.7
click at [225, 238] on div at bounding box center [317, 226] width 368 height 207
drag, startPoint x: 224, startPoint y: 243, endPoint x: 395, endPoint y: 322, distance: 188.6
click at [395, 322] on div at bounding box center [373, 321] width 62 height 9
drag, startPoint x: 404, startPoint y: 316, endPoint x: 385, endPoint y: 323, distance: 20.9
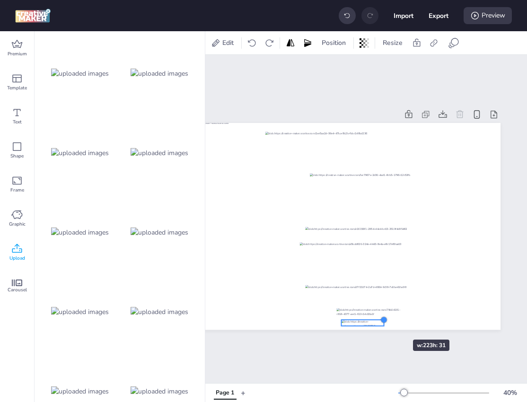
click at [385, 323] on div at bounding box center [384, 321] width 8 height 8
drag, startPoint x: 373, startPoint y: 325, endPoint x: 383, endPoint y: 323, distance: 10.1
click at [383, 323] on div at bounding box center [373, 321] width 43 height 6
drag, startPoint x: 377, startPoint y: 321, endPoint x: 371, endPoint y: 321, distance: 5.2
click at [371, 321] on div at bounding box center [370, 320] width 43 height 6
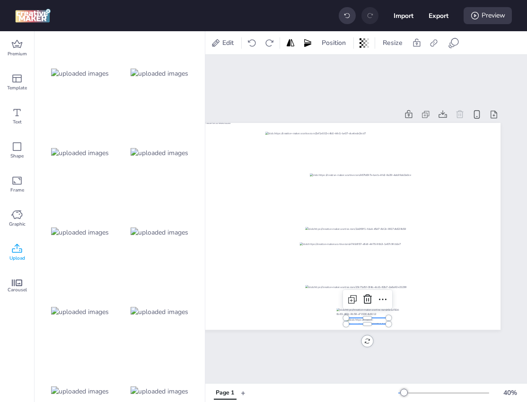
click at [374, 321] on div at bounding box center [367, 321] width 43 height 6
click at [375, 321] on div at bounding box center [370, 321] width 43 height 6
drag, startPoint x: 327, startPoint y: 327, endPoint x: 395, endPoint y: 311, distance: 69.5
click at [395, 123] on div at bounding box center [317, 123] width 368 height 0
click at [17, 149] on icon at bounding box center [16, 146] width 11 height 11
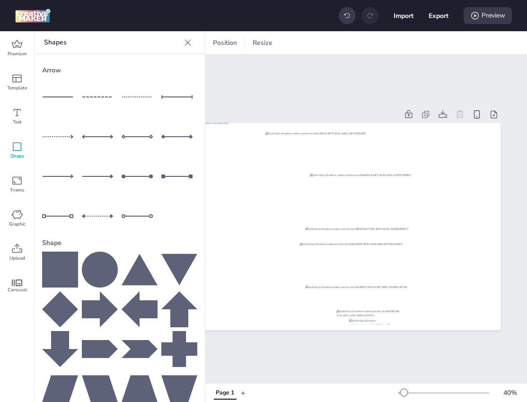
click at [59, 270] on icon at bounding box center [60, 270] width 36 height 36
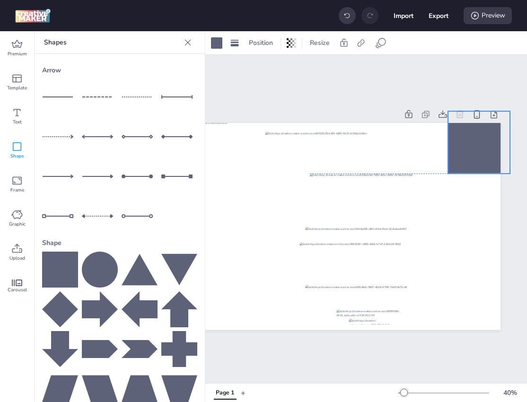
drag, startPoint x: 324, startPoint y: 229, endPoint x: 486, endPoint y: 146, distance: 182.0
click at [486, 146] on div at bounding box center [479, 143] width 62 height 62
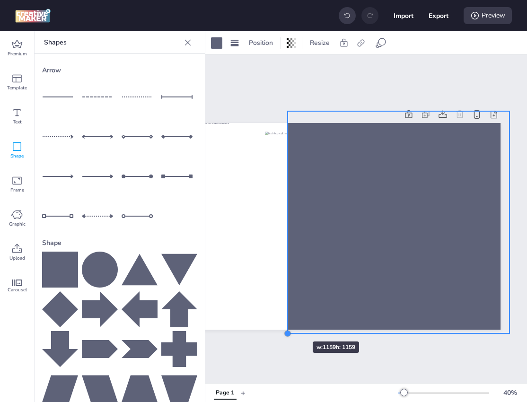
drag, startPoint x: 444, startPoint y: 174, endPoint x: 281, endPoint y: 327, distance: 224.6
click at [281, 327] on div at bounding box center [317, 226] width 368 height 207
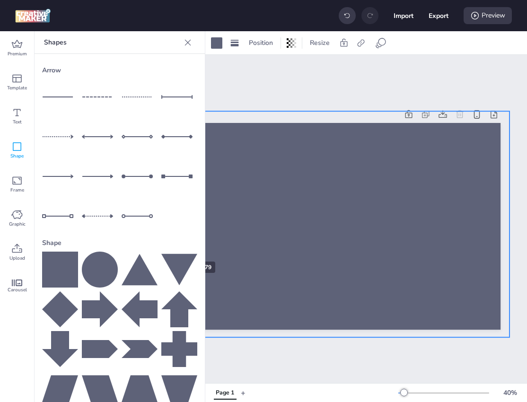
drag, startPoint x: 281, startPoint y: 226, endPoint x: 141, endPoint y: 246, distance: 142.0
click at [141, 246] on div "Premium Template Text Shape Frame Graphic Upload Carousel Shapes Arrow Shape Up…" at bounding box center [263, 216] width 527 height 371
click at [185, 43] on icon at bounding box center [187, 42] width 9 height 9
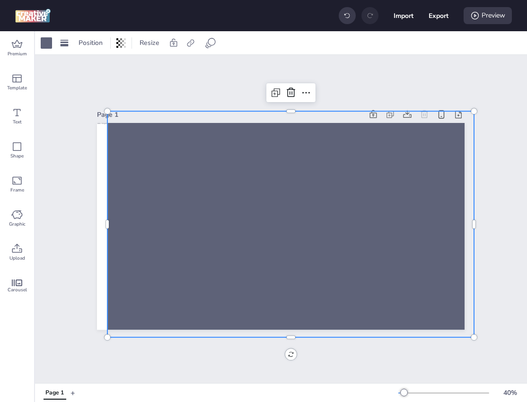
click at [109, 226] on div at bounding box center [290, 225] width 366 height 226
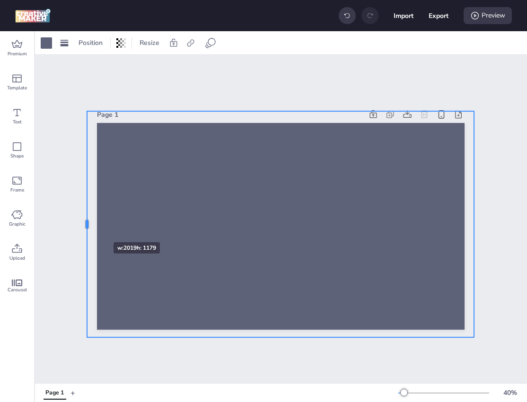
drag, startPoint x: 106, startPoint y: 225, endPoint x: 85, endPoint y: 225, distance: 20.3
click at [85, 225] on div at bounding box center [83, 225] width 8 height 226
click at [47, 45] on div at bounding box center [46, 42] width 11 height 11
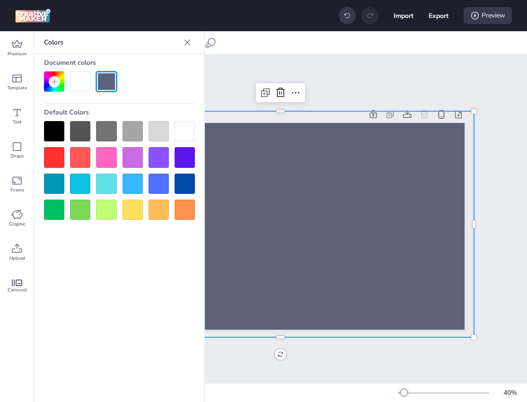
click at [80, 79] on div at bounding box center [80, 81] width 20 height 20
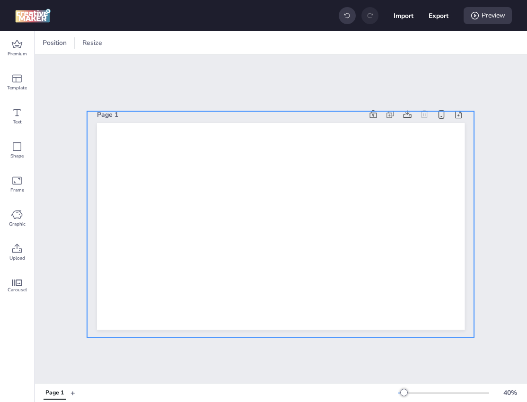
click at [129, 132] on div at bounding box center [280, 225] width 387 height 226
click at [94, 40] on span "Position" at bounding box center [91, 43] width 28 height 10
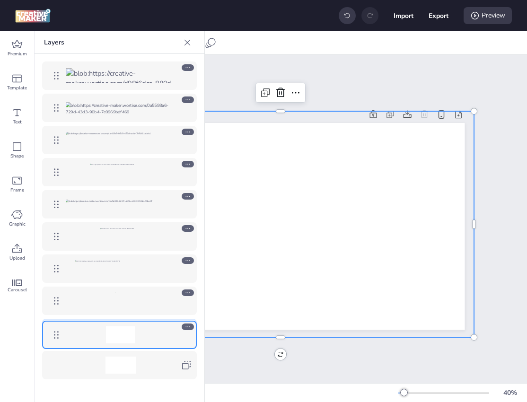
drag, startPoint x: 57, startPoint y: 73, endPoint x: 46, endPoint y: 332, distance: 259.5
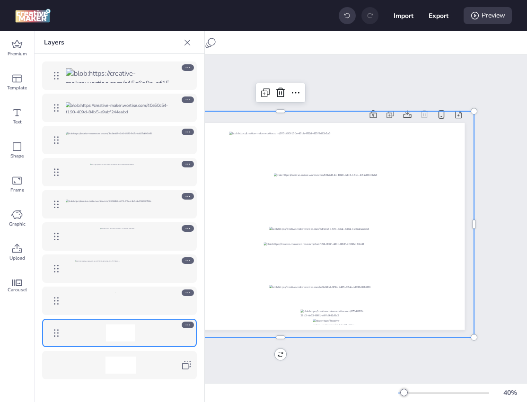
click at [114, 356] on div at bounding box center [119, 365] width 145 height 19
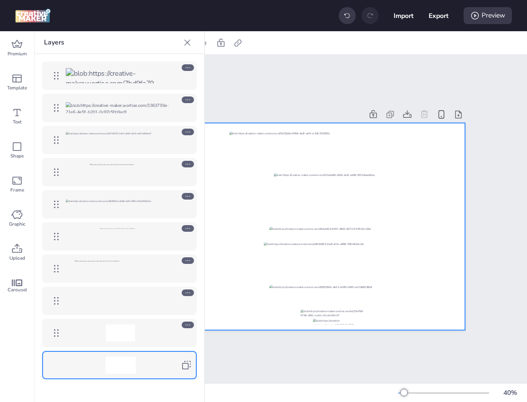
click at [267, 60] on div "Page 1" at bounding box center [281, 219] width 492 height 328
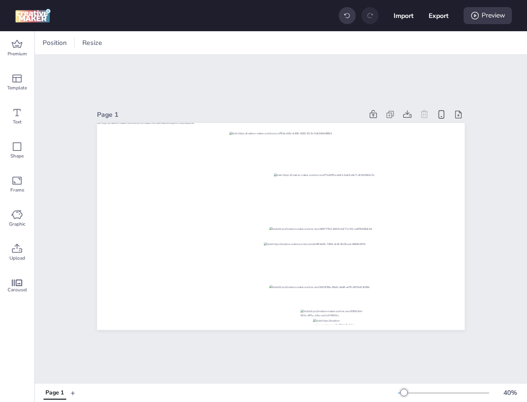
click at [109, 113] on div "Page 1" at bounding box center [229, 115] width 265 height 10
click at [106, 117] on div "Page 1" at bounding box center [229, 115] width 265 height 10
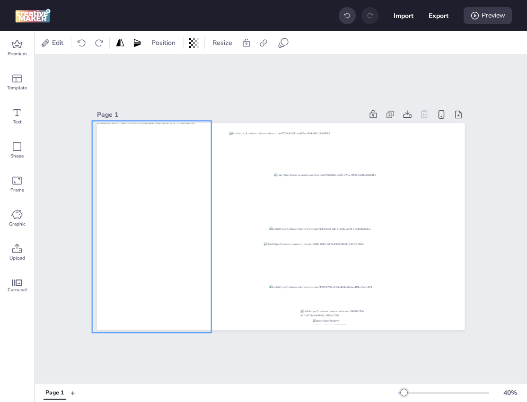
click at [104, 131] on div at bounding box center [151, 227] width 119 height 212
click at [112, 114] on div "Page 1" at bounding box center [229, 115] width 265 height 10
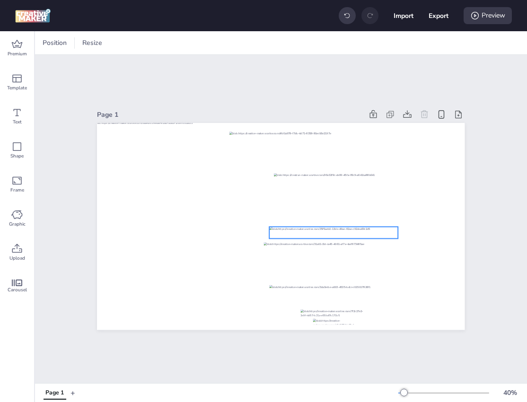
click at [352, 233] on div at bounding box center [334, 232] width 129 height 11
click at [288, 45] on icon at bounding box center [283, 42] width 11 height 11
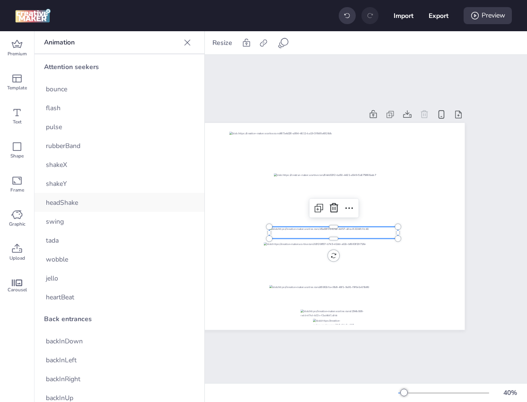
click at [84, 208] on div "headShake" at bounding box center [120, 202] width 170 height 19
click at [72, 258] on div "wobble" at bounding box center [120, 259] width 170 height 19
click at [67, 282] on div "jello" at bounding box center [120, 278] width 170 height 19
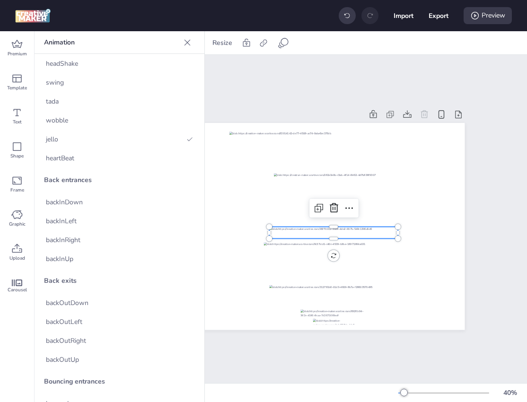
scroll to position [141, 0]
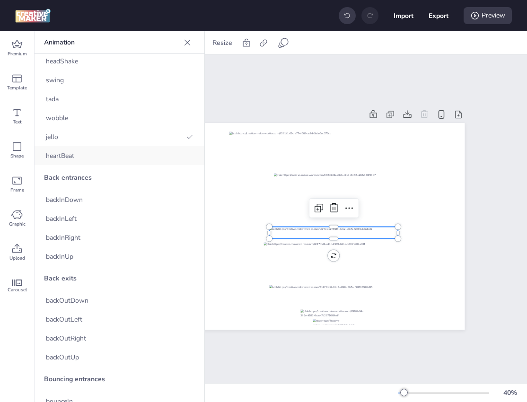
click at [56, 154] on span "heartBeat" at bounding box center [60, 156] width 28 height 10
click at [299, 296] on div at bounding box center [335, 294] width 130 height 19
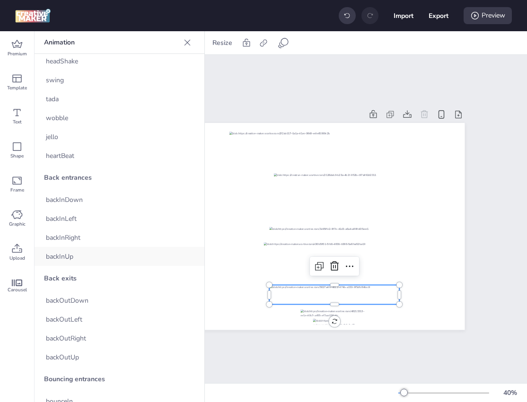
click at [68, 258] on span "backInUp" at bounding box center [59, 257] width 27 height 10
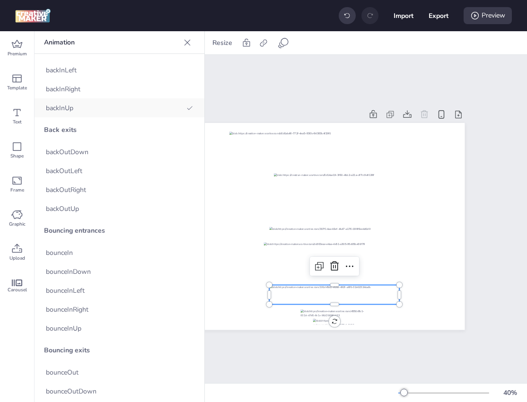
scroll to position [295, 0]
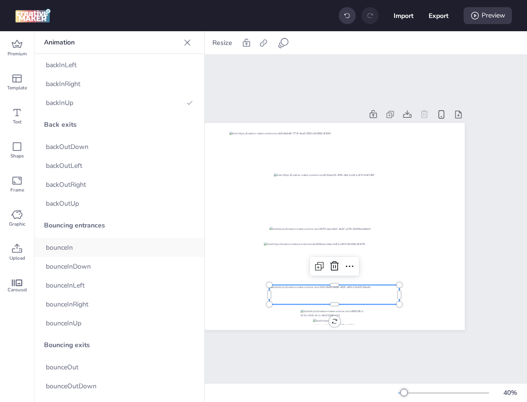
click at [66, 246] on span "bounceIn" at bounding box center [59, 248] width 27 height 10
click at [65, 262] on span "bounceInDown" at bounding box center [68, 267] width 45 height 10
click at [65, 288] on span "bounceInLeft" at bounding box center [65, 286] width 39 height 10
click at [64, 251] on span "bounceIn" at bounding box center [59, 248] width 27 height 10
click at [294, 227] on div at bounding box center [334, 232] width 129 height 11
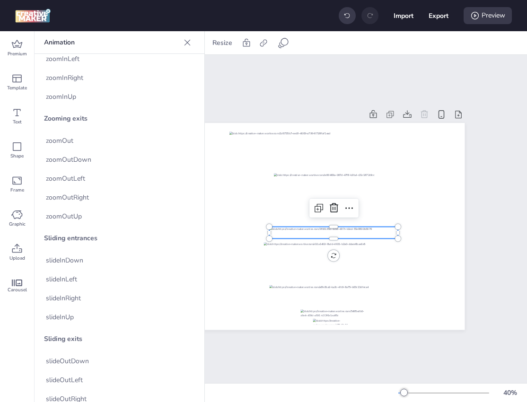
scroll to position [1867, 0]
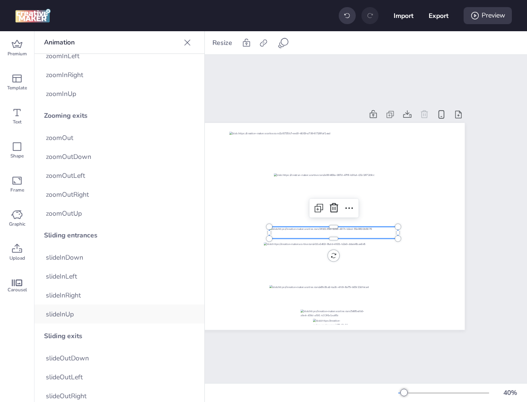
click at [78, 314] on div "slideInUp" at bounding box center [120, 314] width 170 height 19
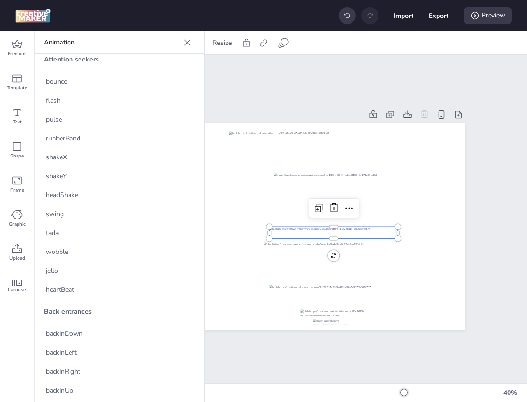
scroll to position [5, 0]
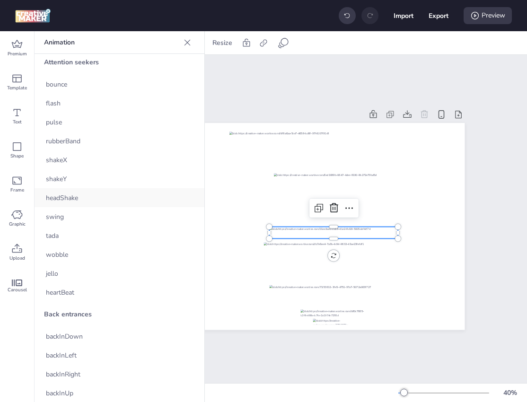
click at [72, 190] on div "headShake" at bounding box center [120, 197] width 170 height 19
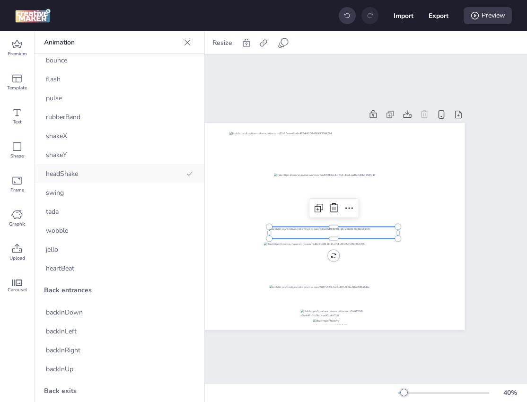
scroll to position [31, 0]
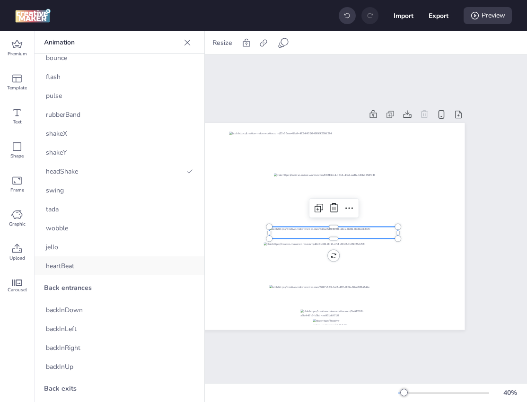
click at [65, 260] on div "heartBeat" at bounding box center [120, 265] width 170 height 19
click at [294, 341] on div "Page 1" at bounding box center [281, 219] width 492 height 328
